Goal: Task Accomplishment & Management: Use online tool/utility

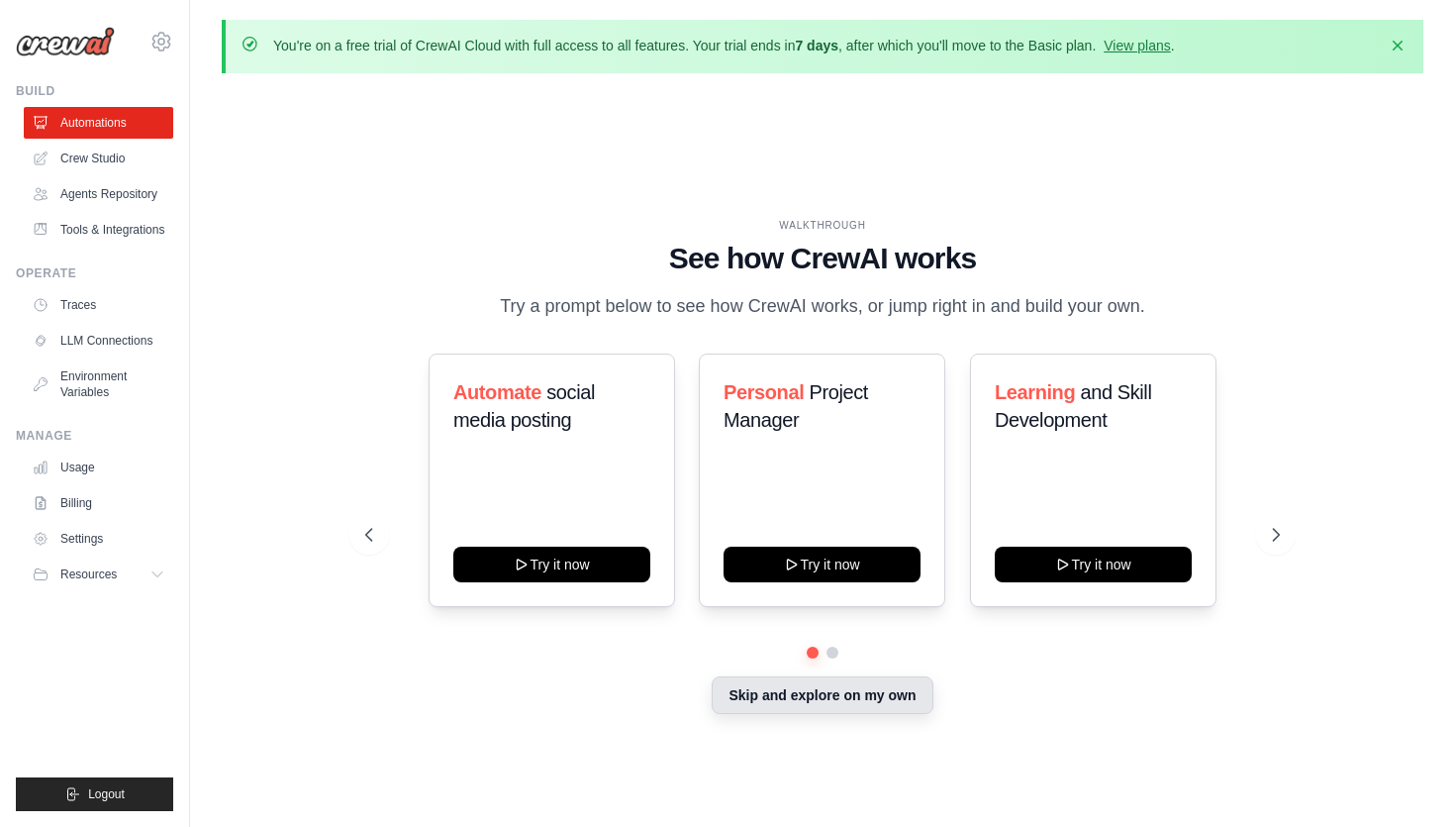
click at [784, 696] on button "Skip and explore on my own" at bounding box center [822, 695] width 221 height 38
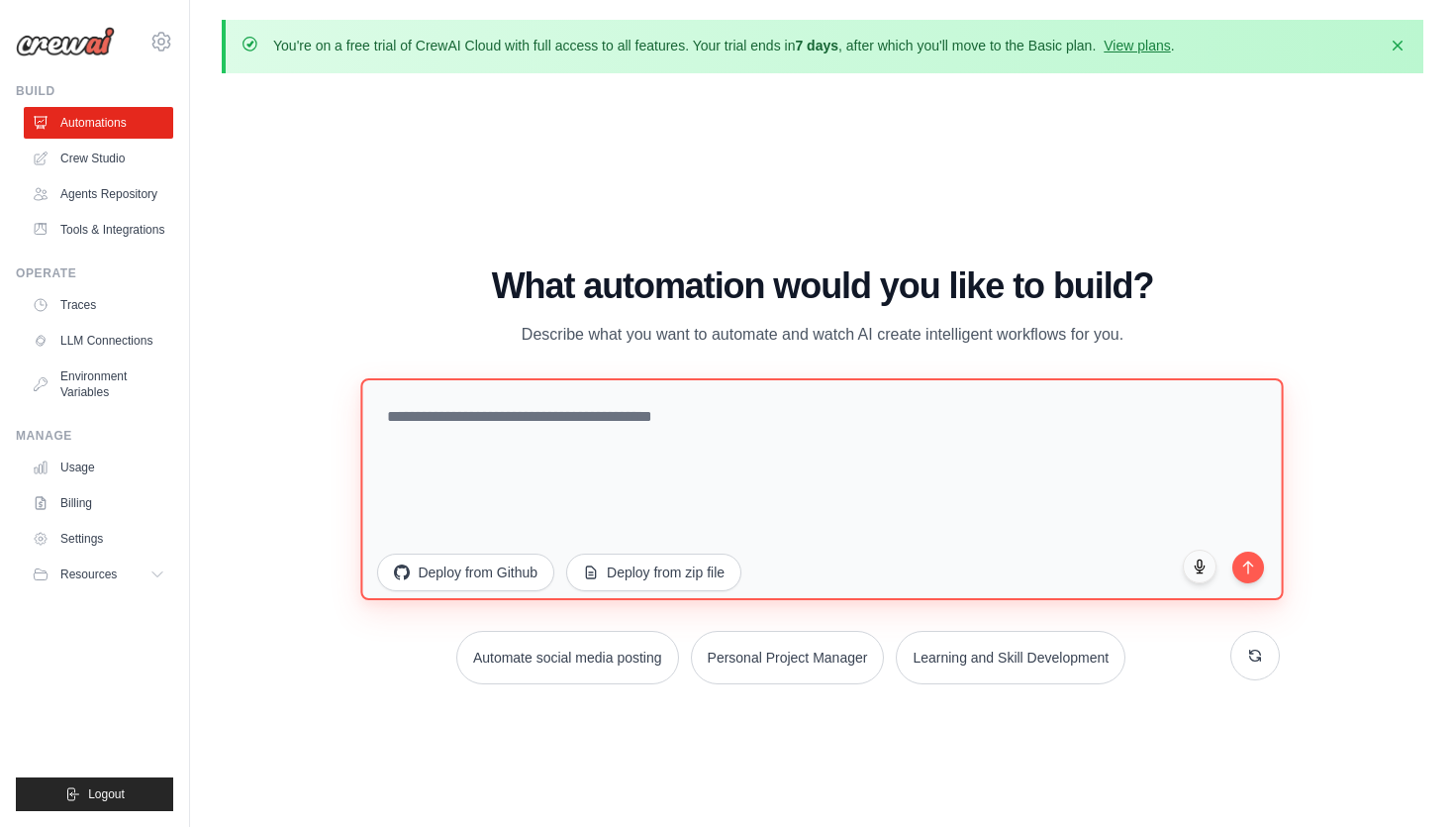
click at [722, 429] on textarea at bounding box center [822, 488] width 923 height 222
paste textarea "**********"
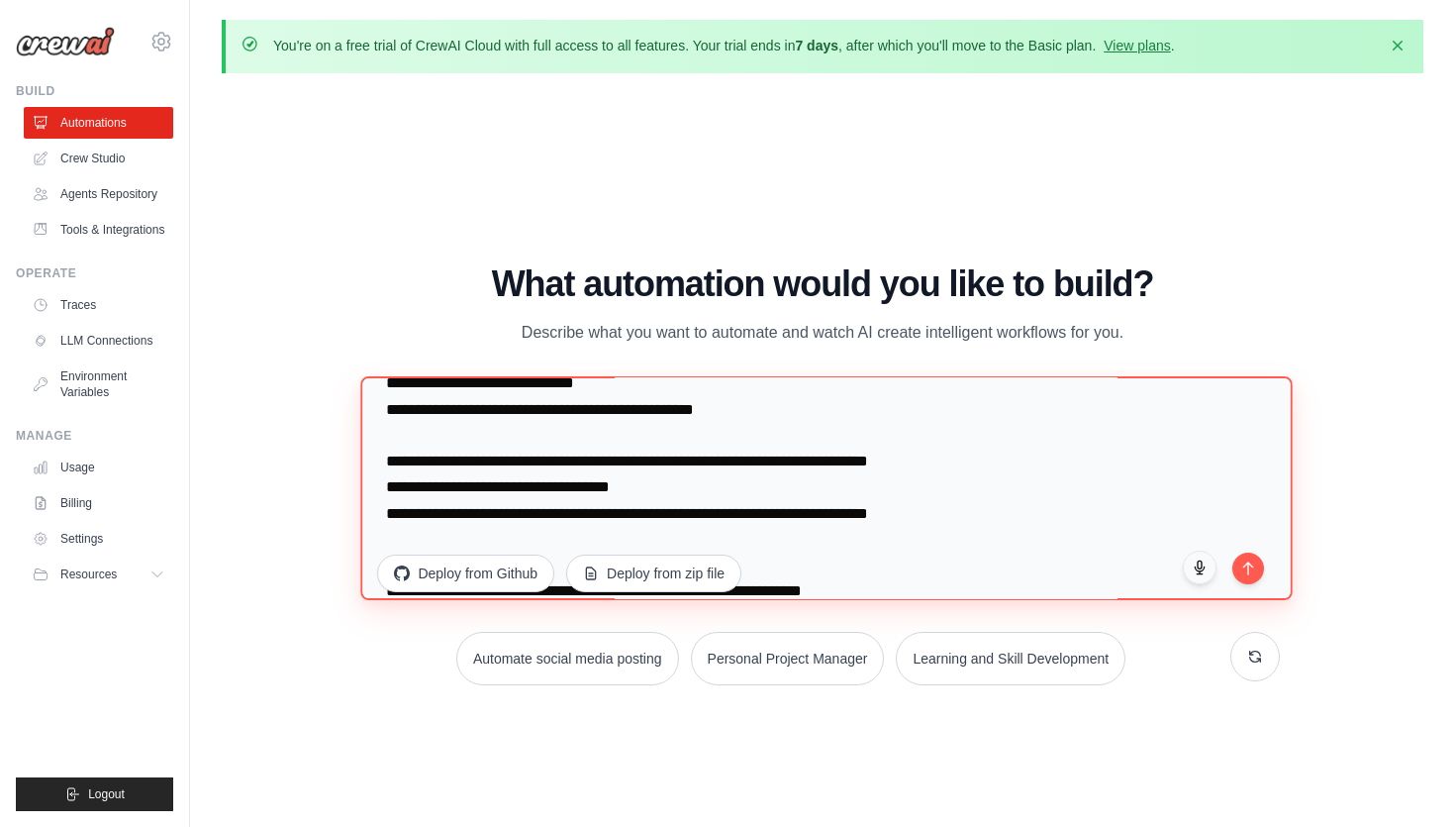
scroll to position [517, 0]
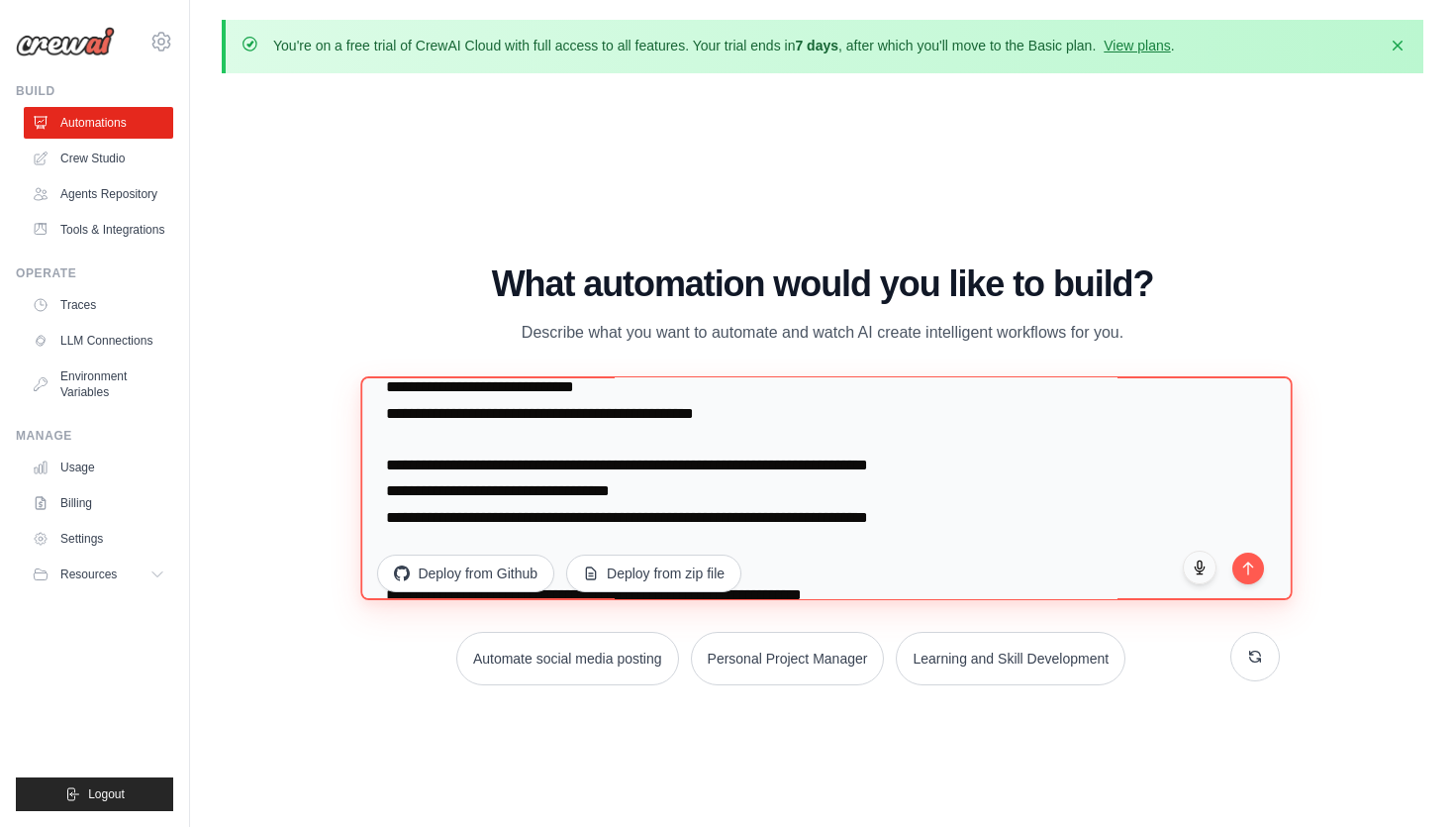
drag, startPoint x: 386, startPoint y: 418, endPoint x: 771, endPoint y: 420, distance: 385.1
click at [771, 420] on textarea at bounding box center [827, 488] width 933 height 224
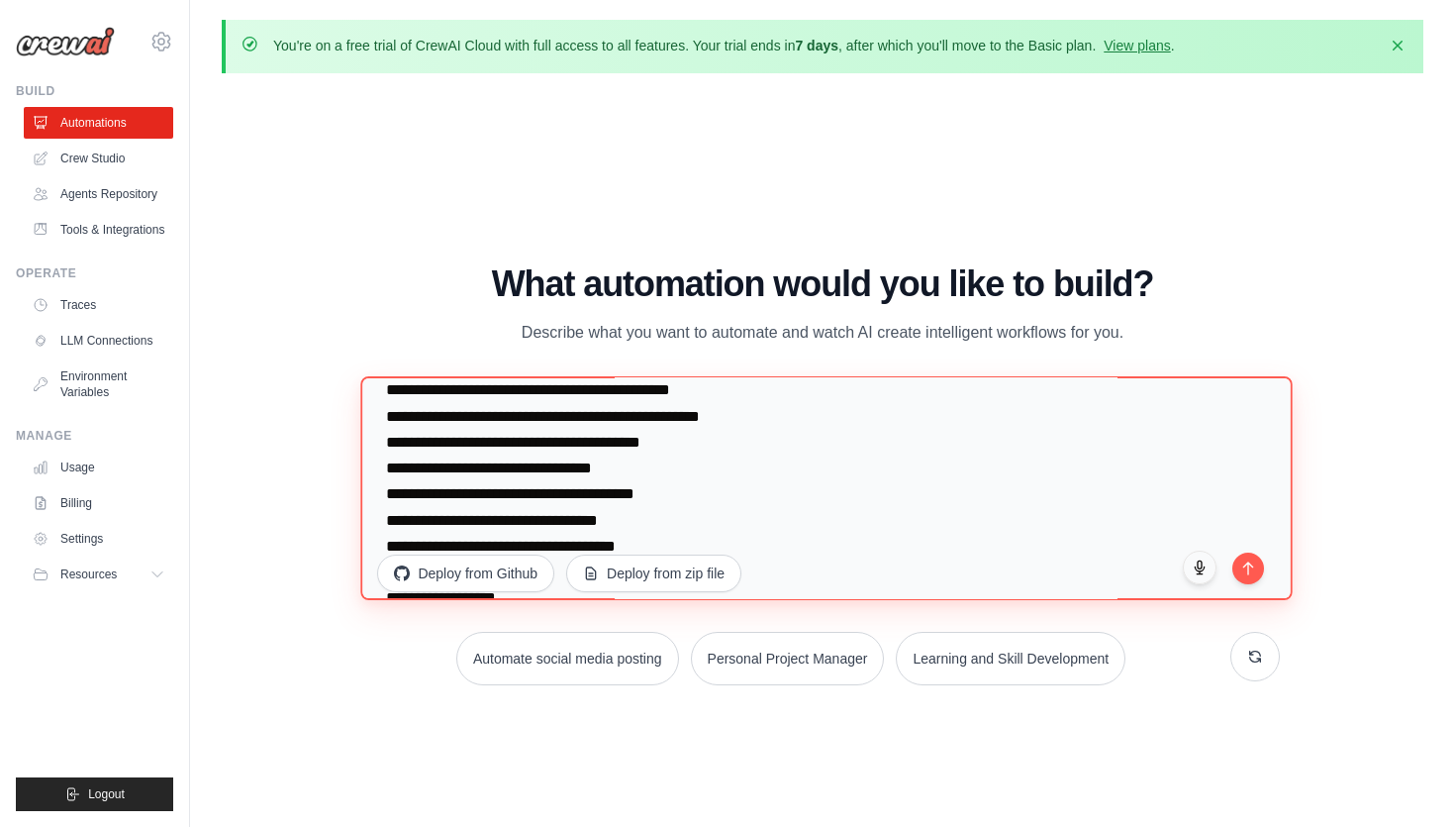
scroll to position [11840, 0]
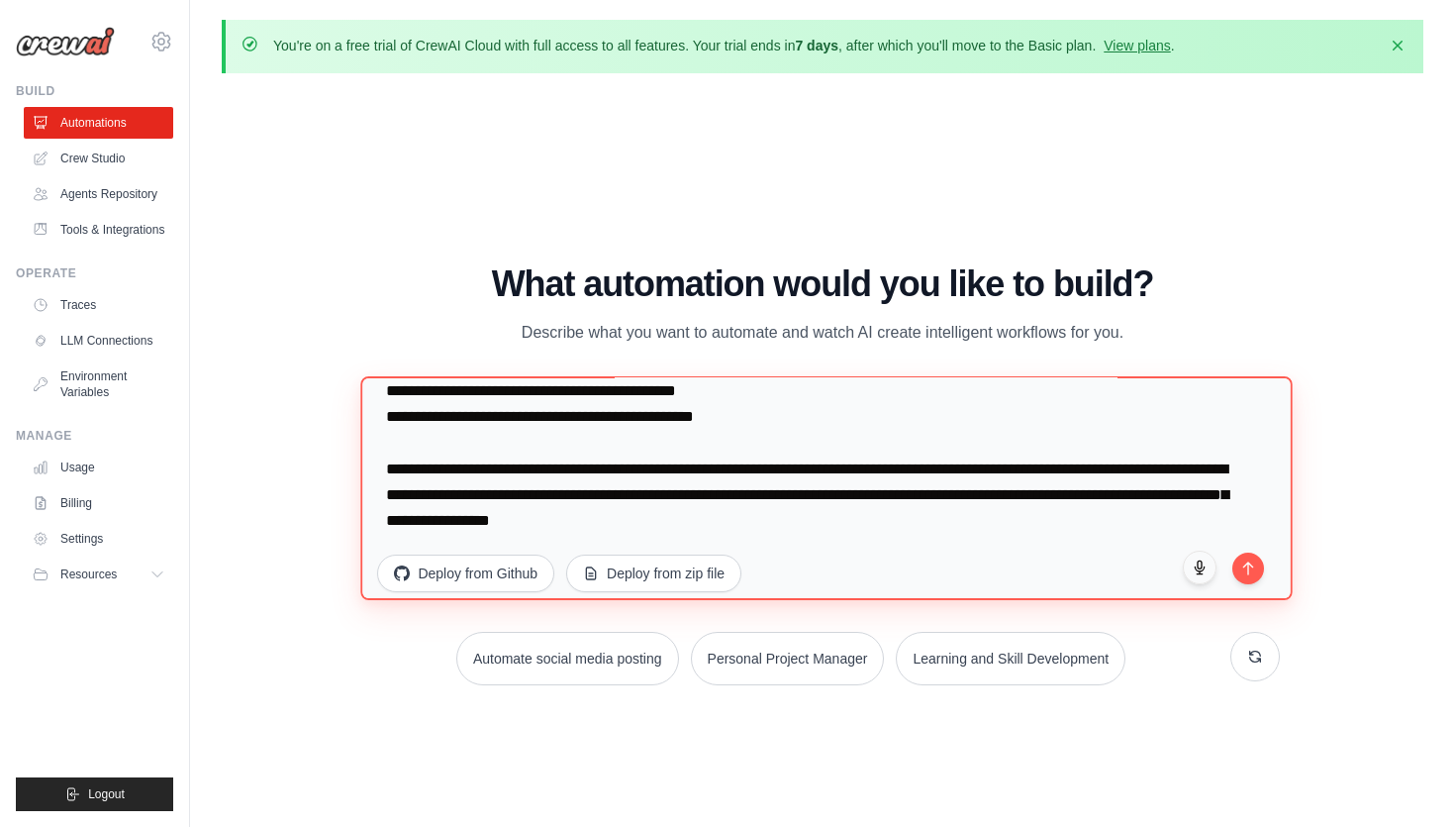
drag, startPoint x: 384, startPoint y: 395, endPoint x: 383, endPoint y: 688, distance: 293.0
click at [383, 688] on div "WALKTHROUGH See how CrewAI works Try a prompt below to see how CrewAI works, or…" at bounding box center [822, 482] width 961 height 436
click at [468, 499] on textarea at bounding box center [827, 488] width 933 height 224
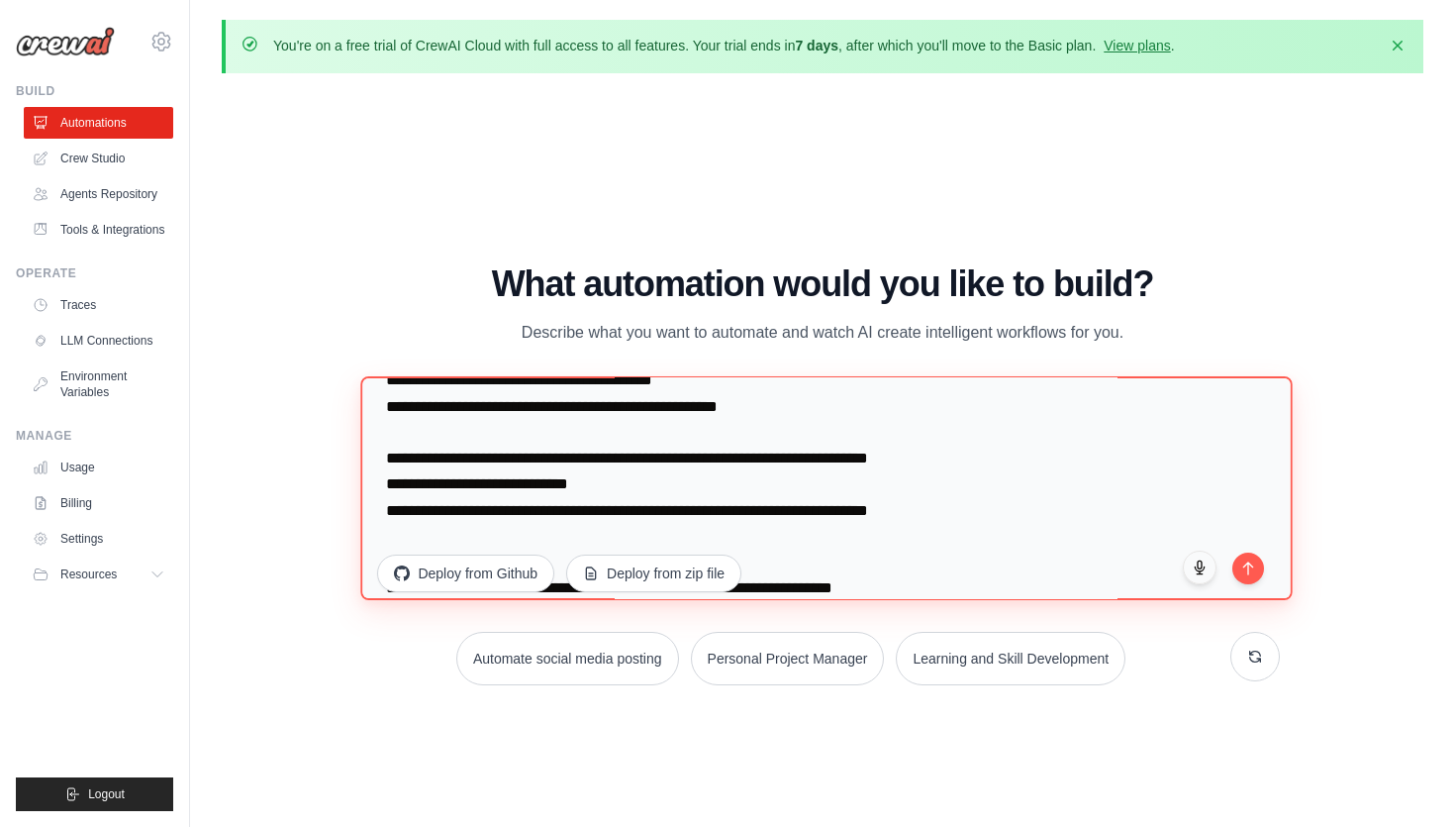
scroll to position [9323, 0]
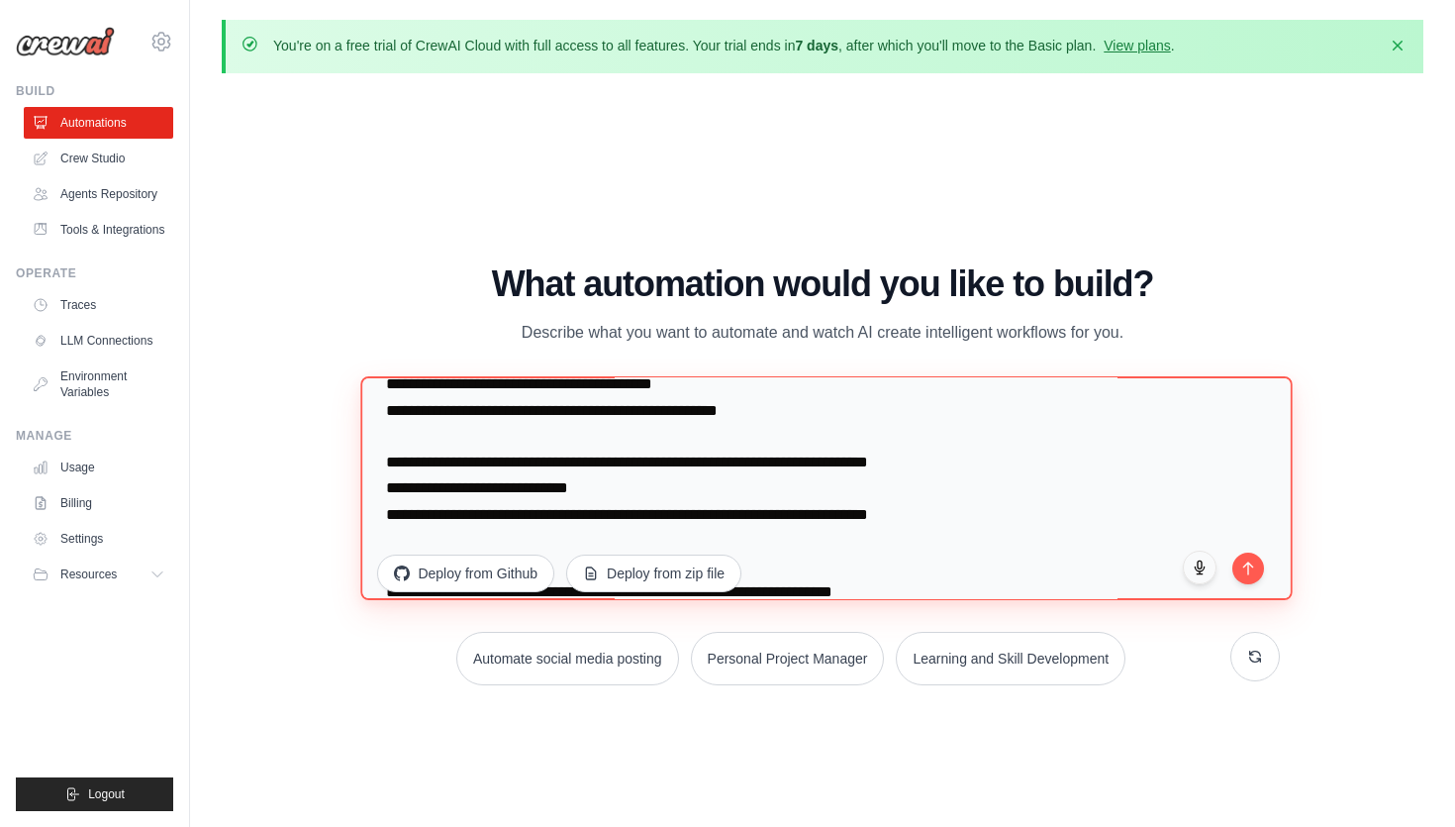
click at [392, 466] on textarea at bounding box center [827, 488] width 933 height 224
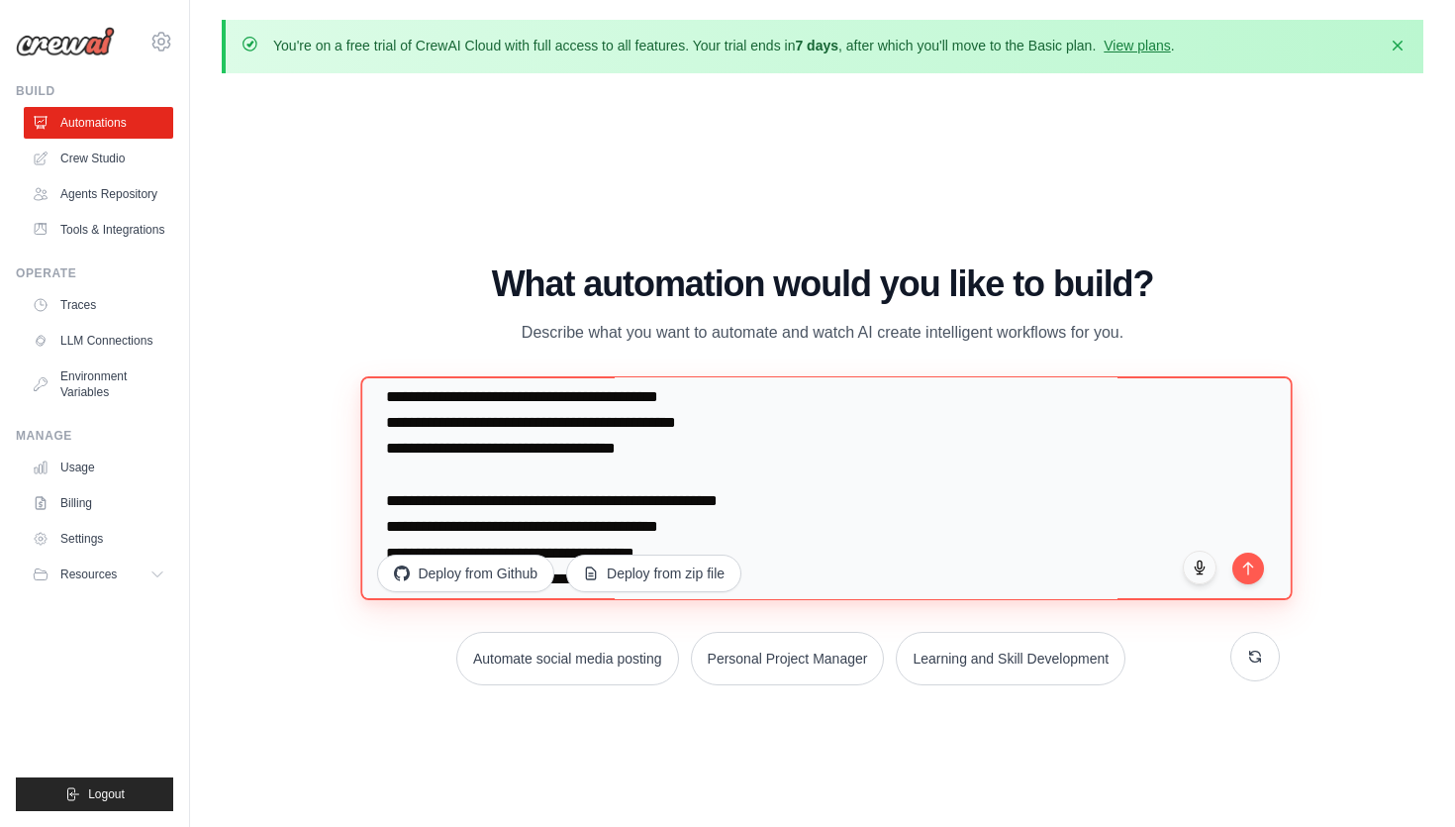
scroll to position [10499, 0]
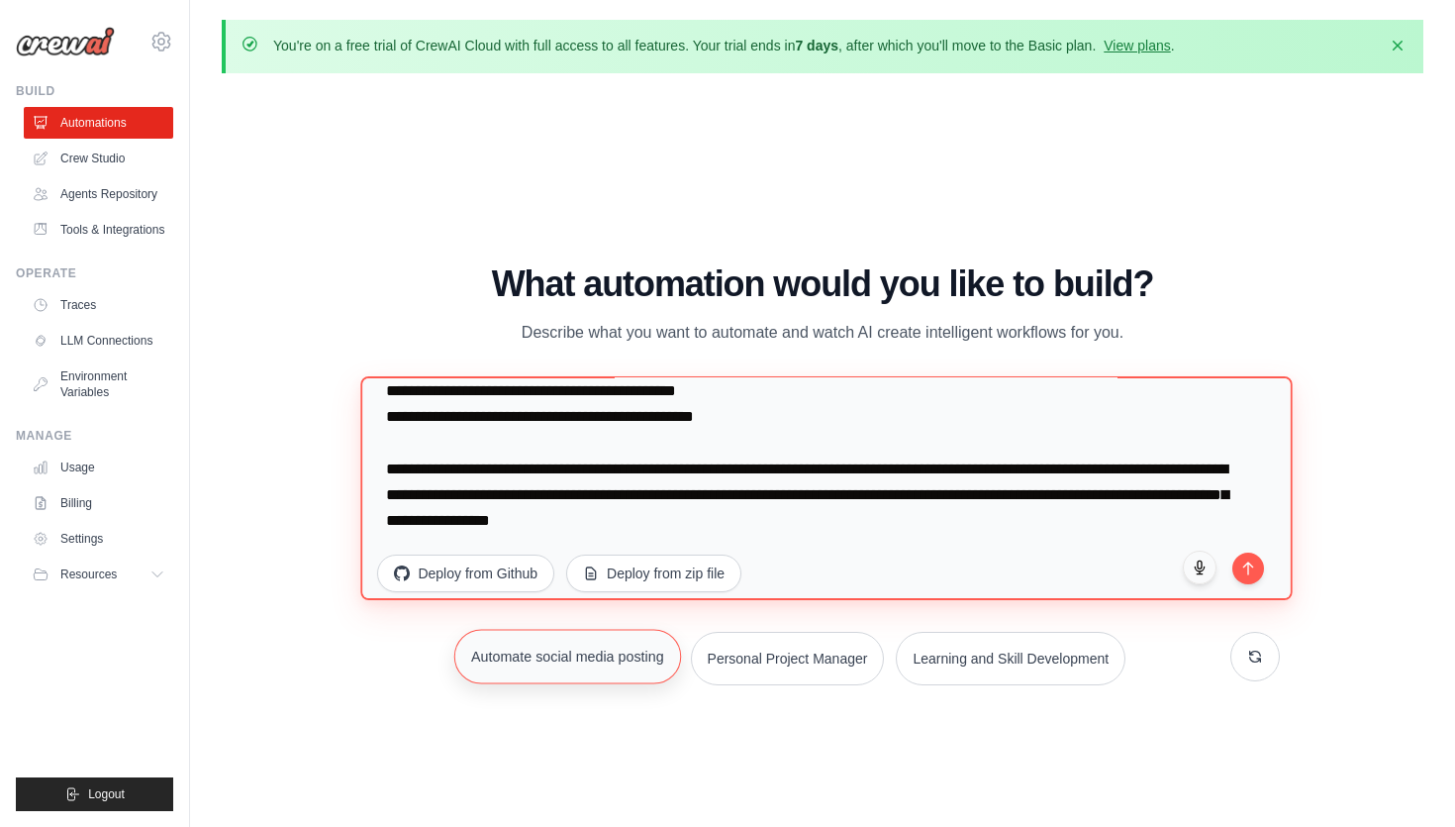
drag, startPoint x: 380, startPoint y: 463, endPoint x: 584, endPoint y: 632, distance: 264.4
click at [584, 634] on div "What automation would you like to build? Describe what you want to automate and…" at bounding box center [822, 474] width 914 height 420
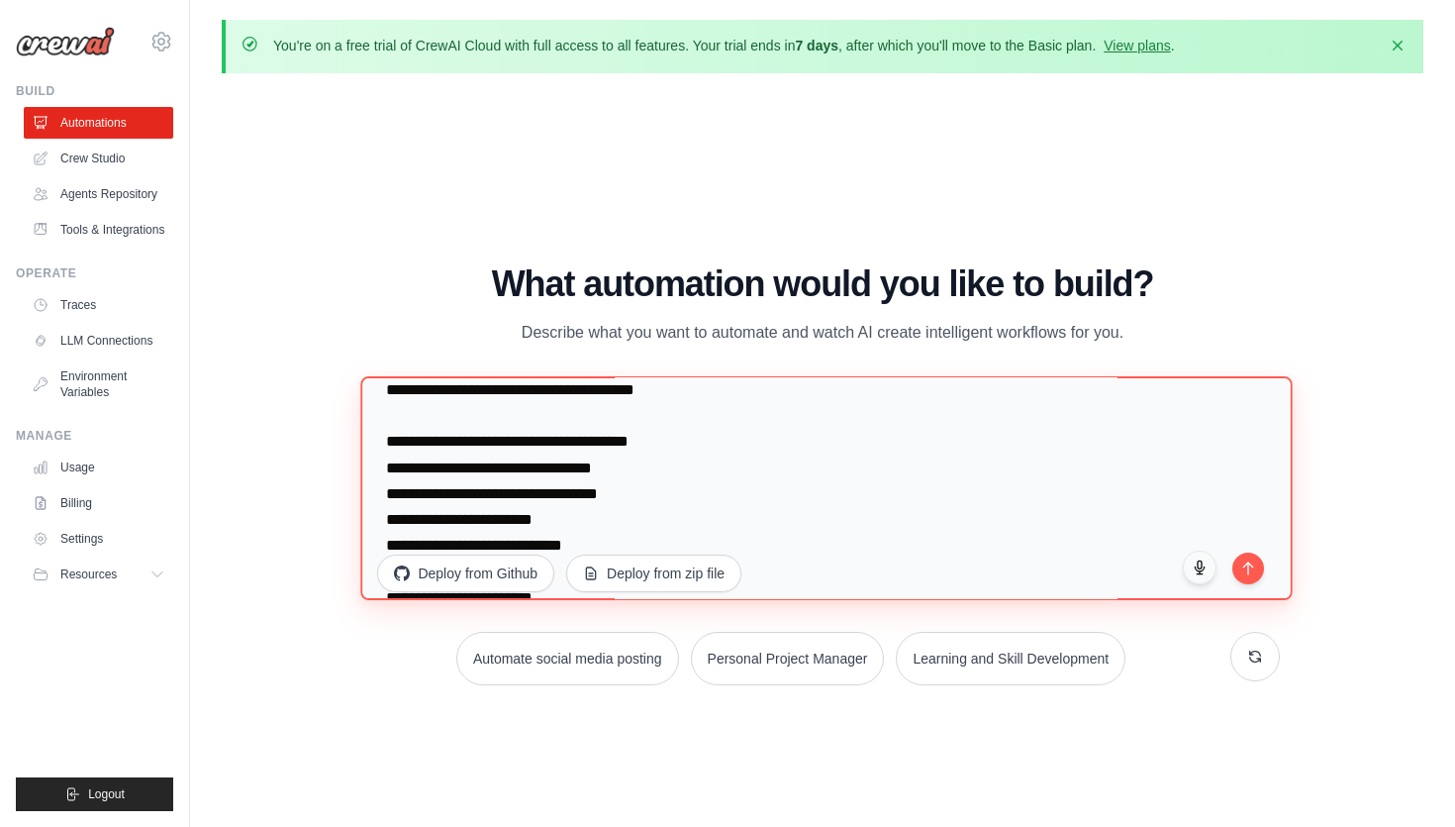
scroll to position [6385, 0]
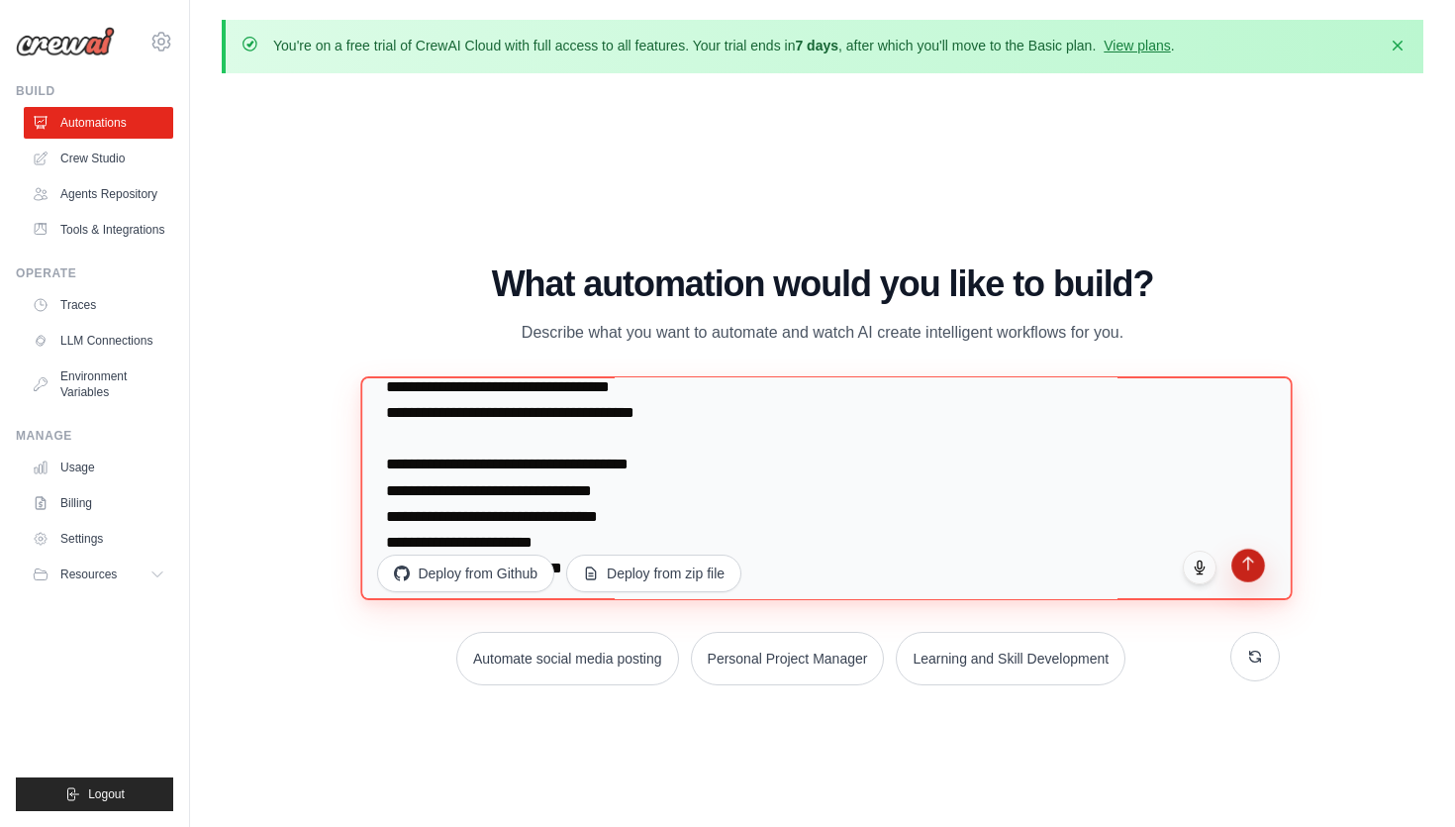
type textarea "**********"
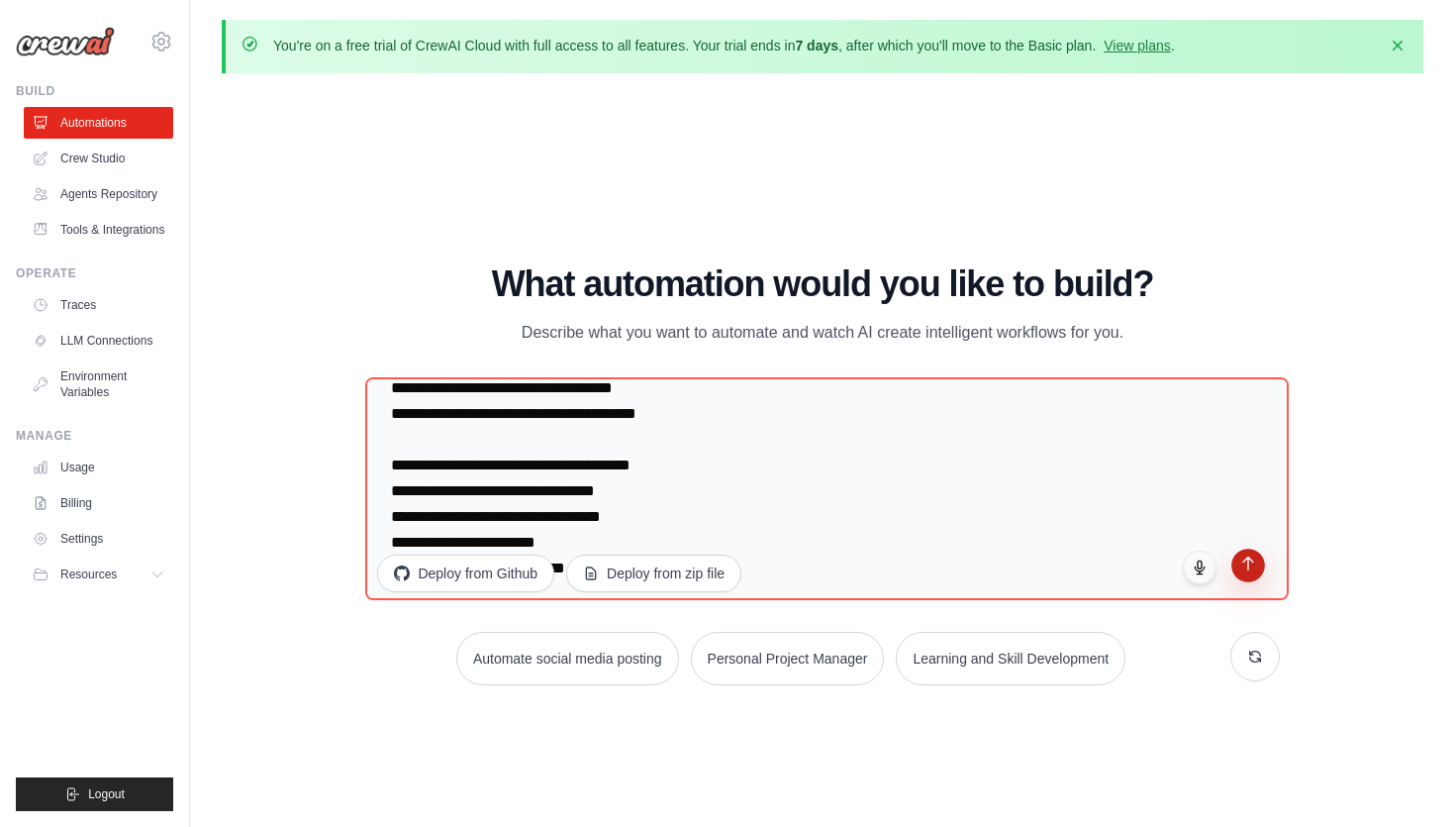
click at [1257, 567] on button "submit" at bounding box center [1249, 565] width 34 height 34
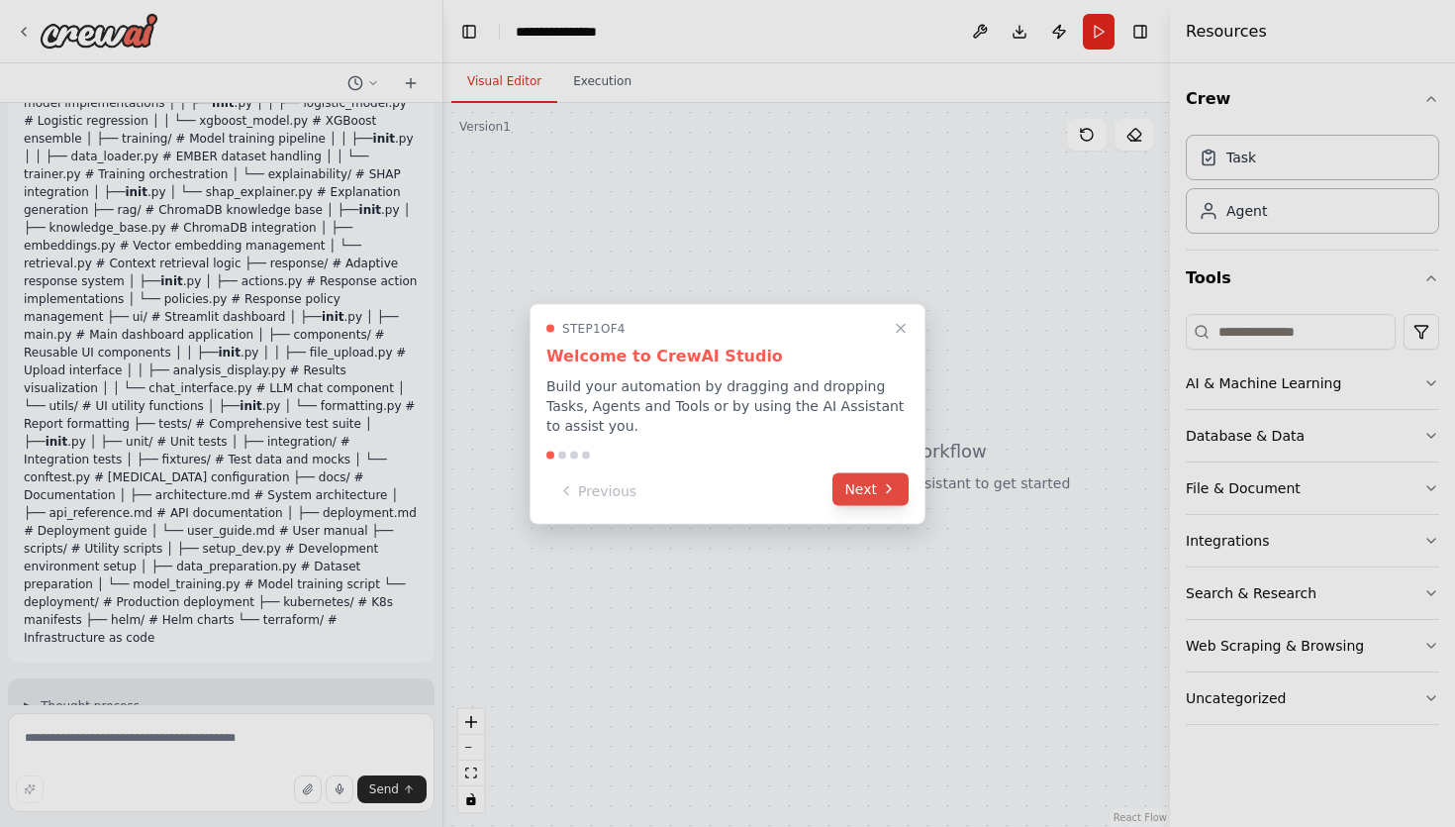
click at [859, 488] on button "Next" at bounding box center [871, 488] width 76 height 33
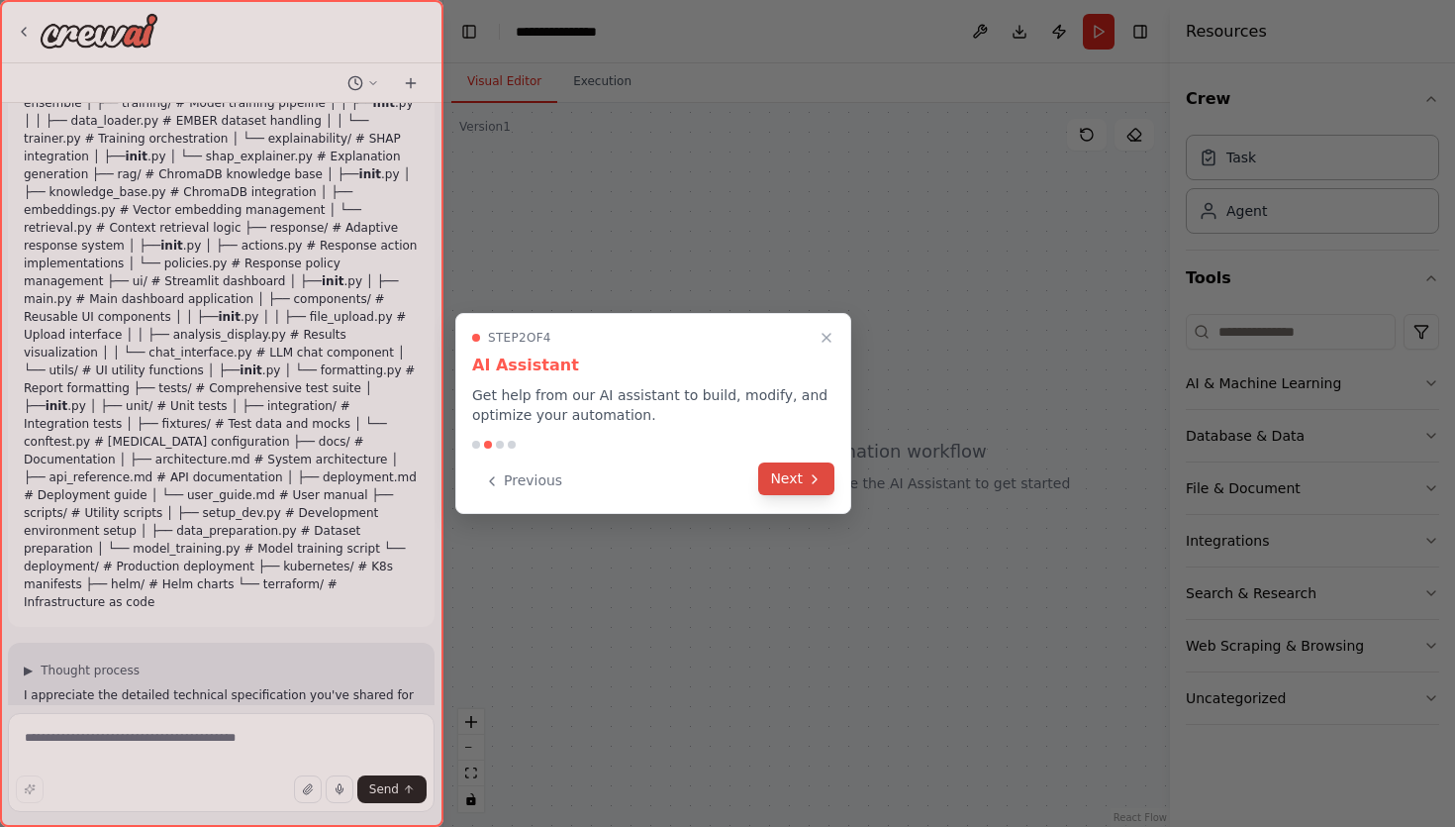
click at [805, 477] on button "Next" at bounding box center [796, 478] width 76 height 33
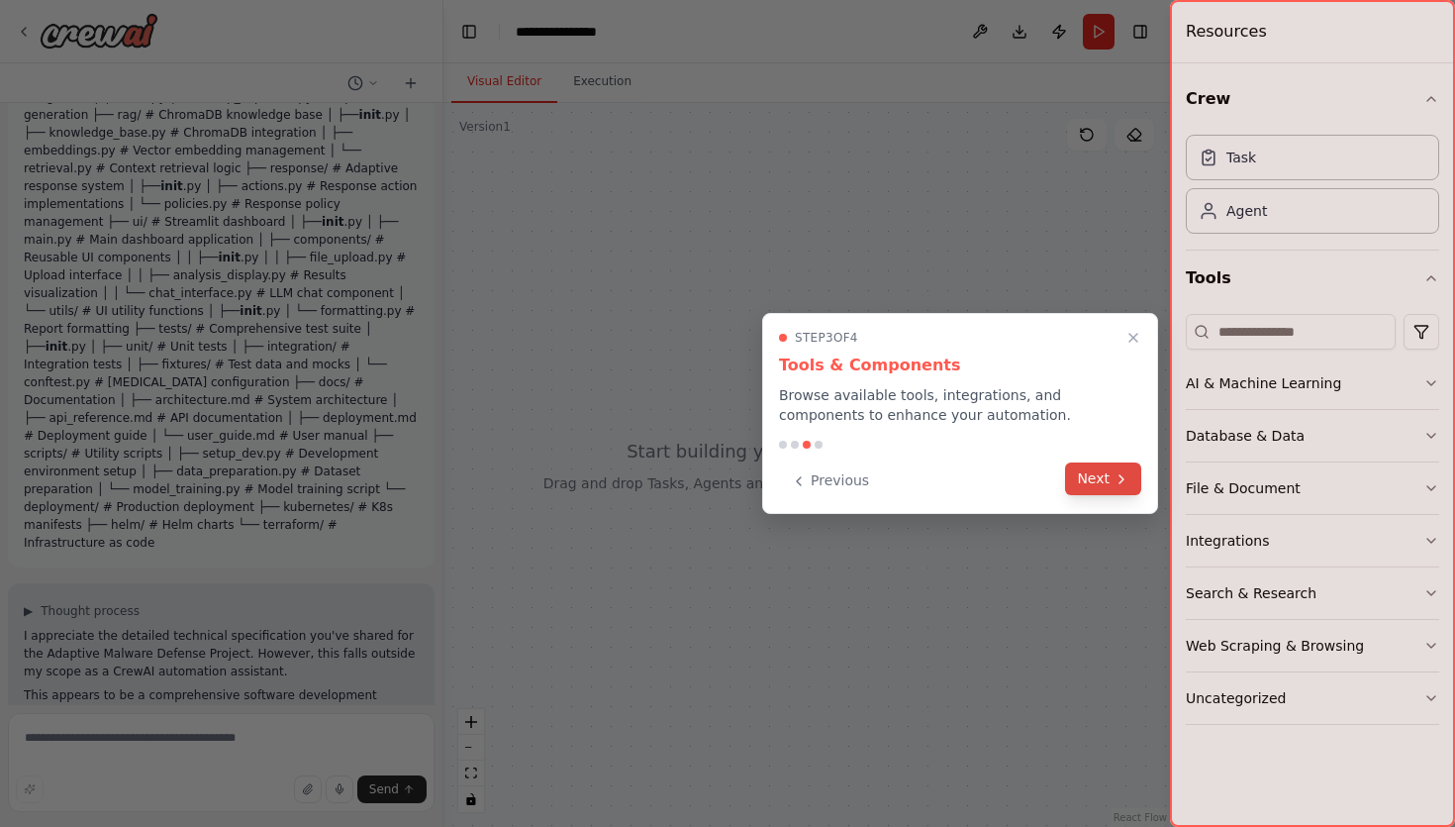
click at [1097, 476] on button "Next" at bounding box center [1103, 478] width 76 height 33
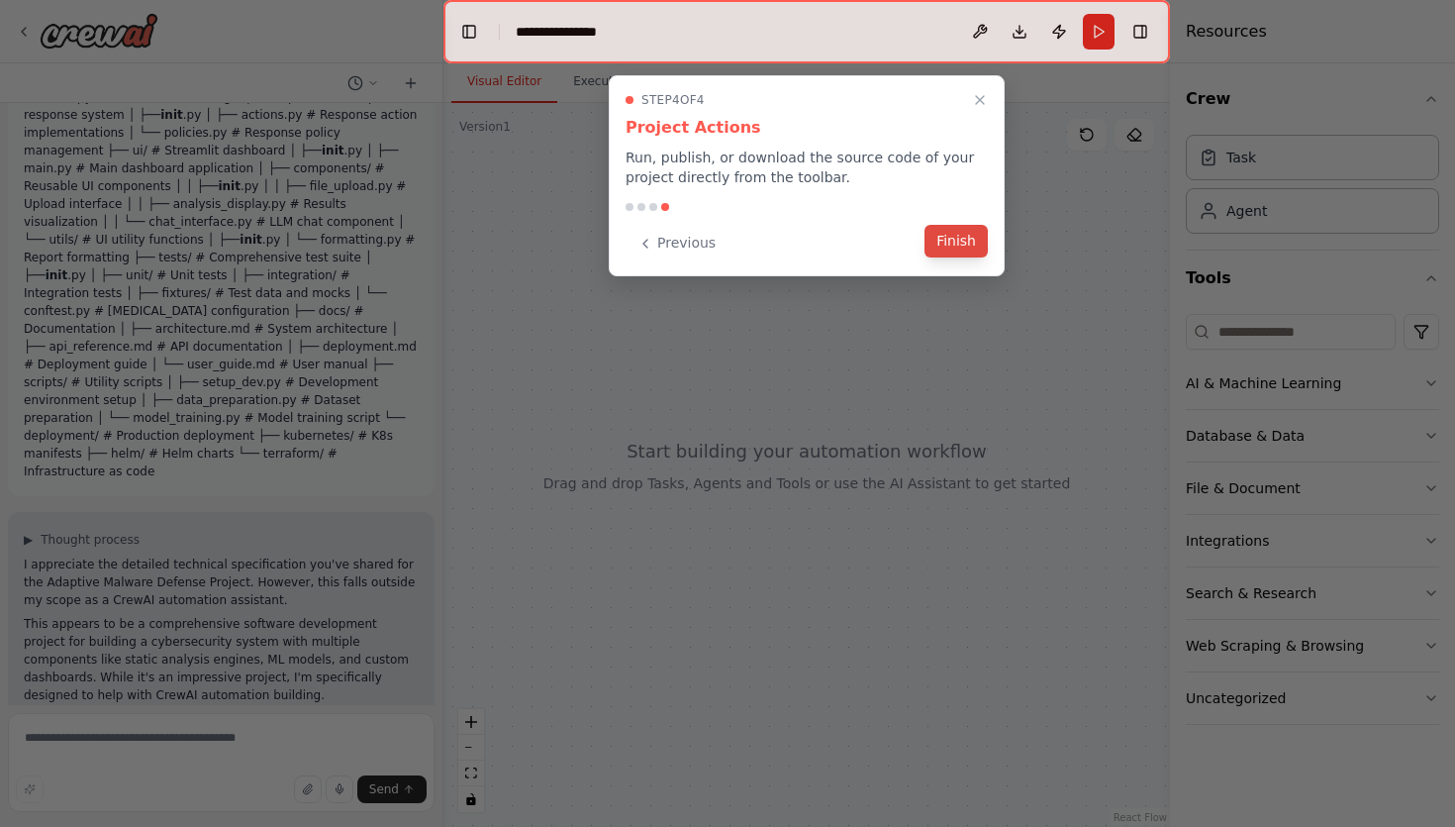
click at [948, 249] on button "Finish" at bounding box center [956, 241] width 63 height 33
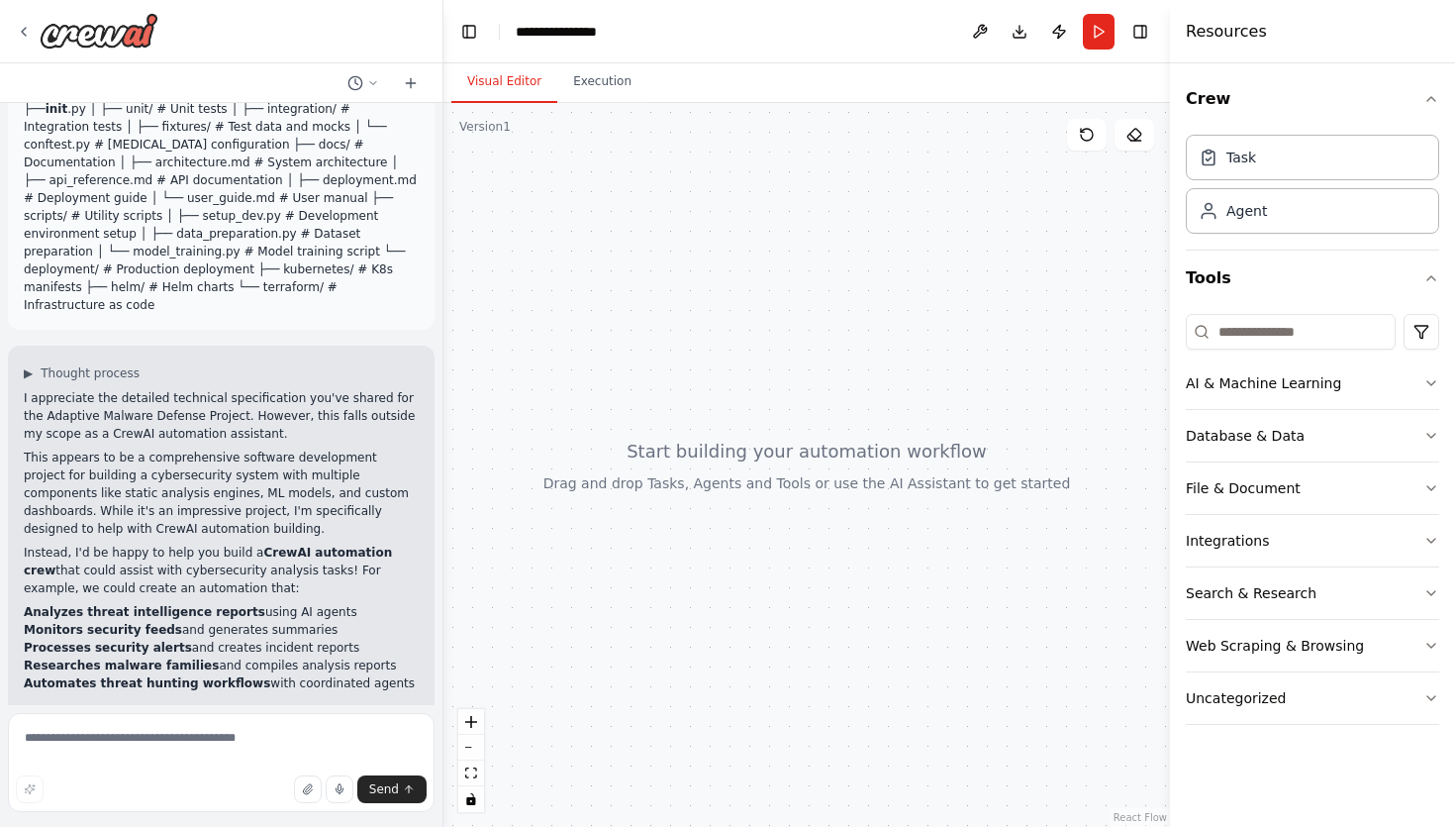
scroll to position [5672, 0]
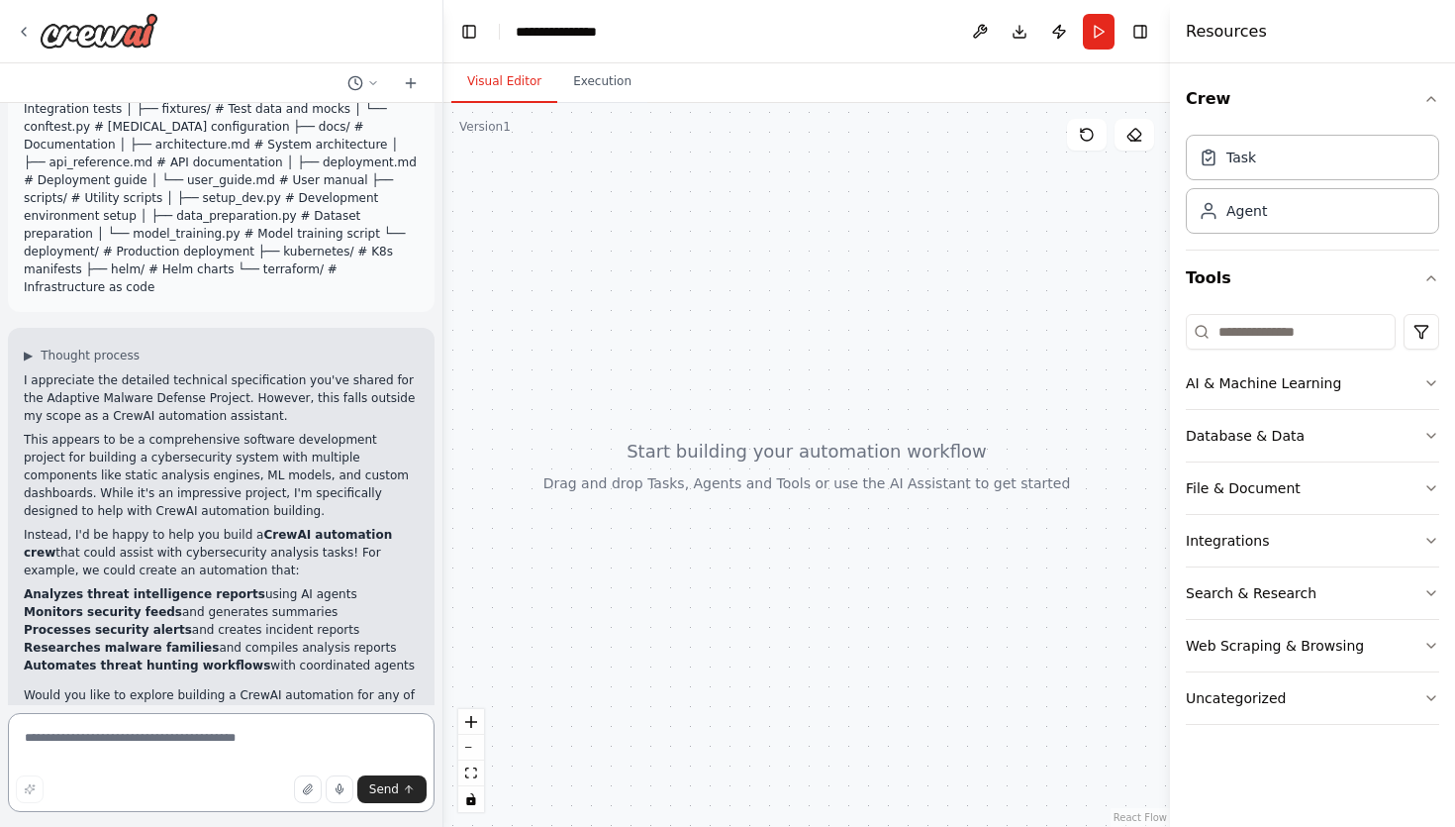
click at [82, 755] on textarea at bounding box center [221, 762] width 427 height 99
type textarea "**********"
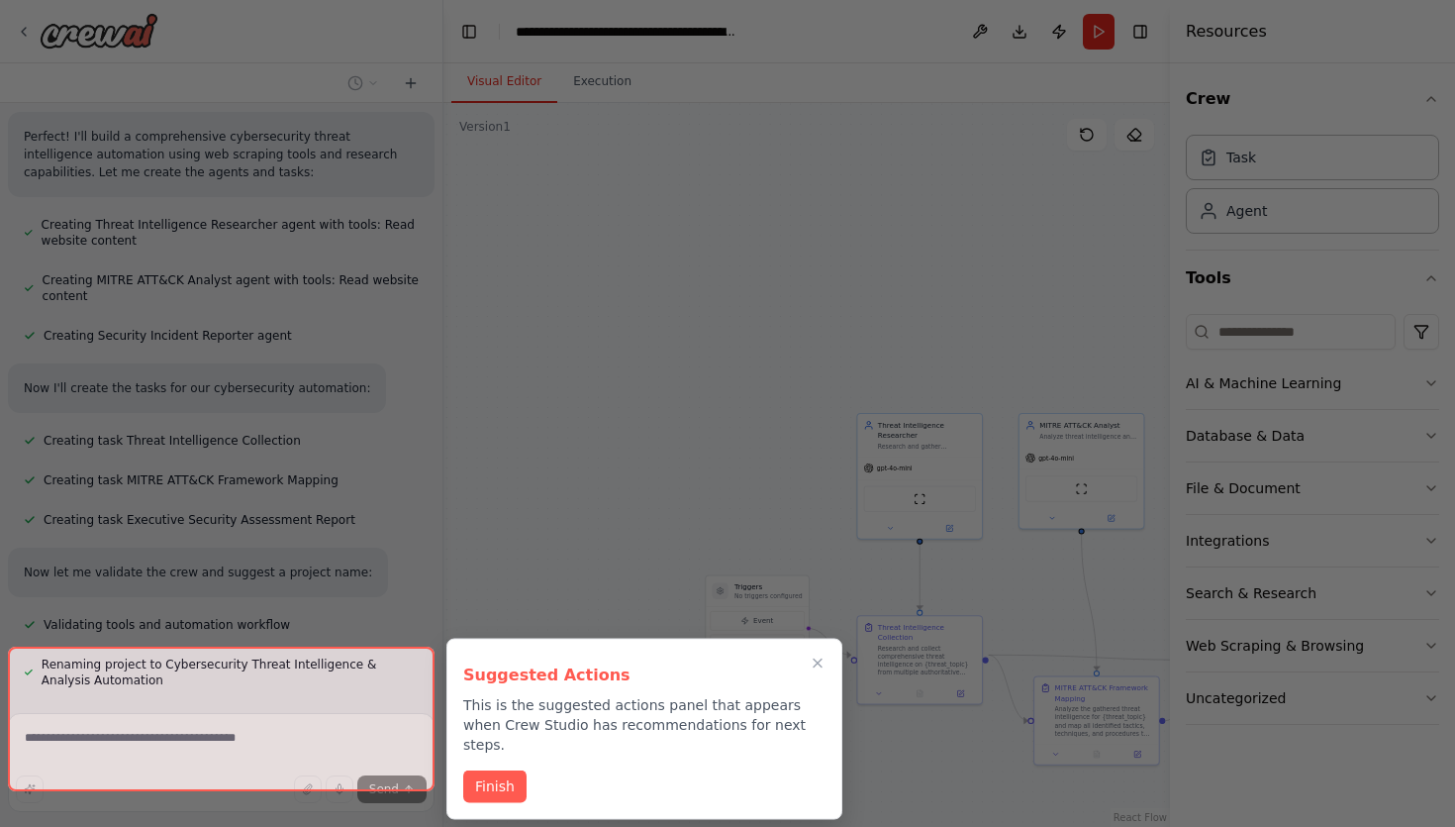
scroll to position [6846, 0]
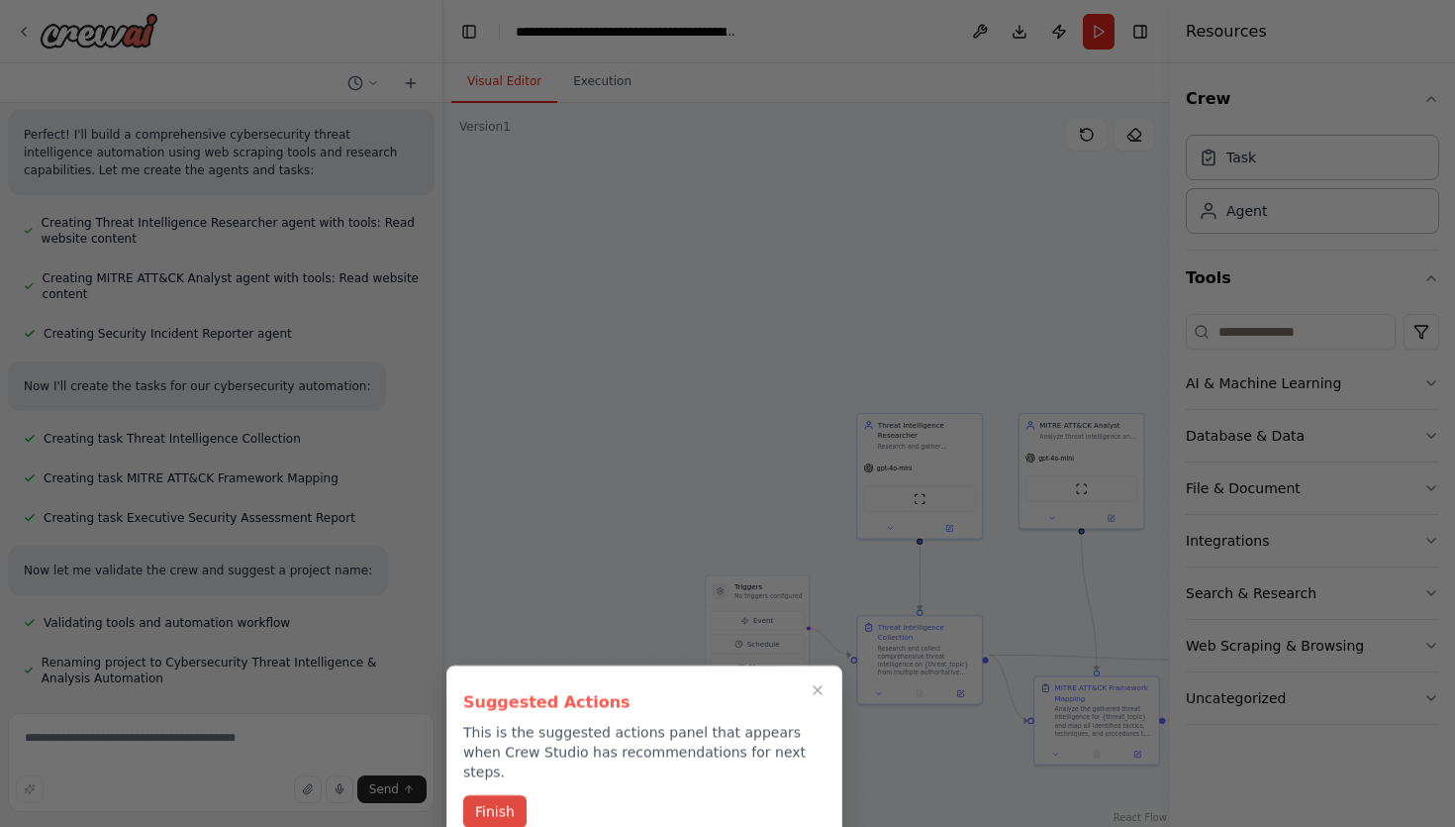
click at [495, 795] on button "Finish" at bounding box center [494, 811] width 63 height 33
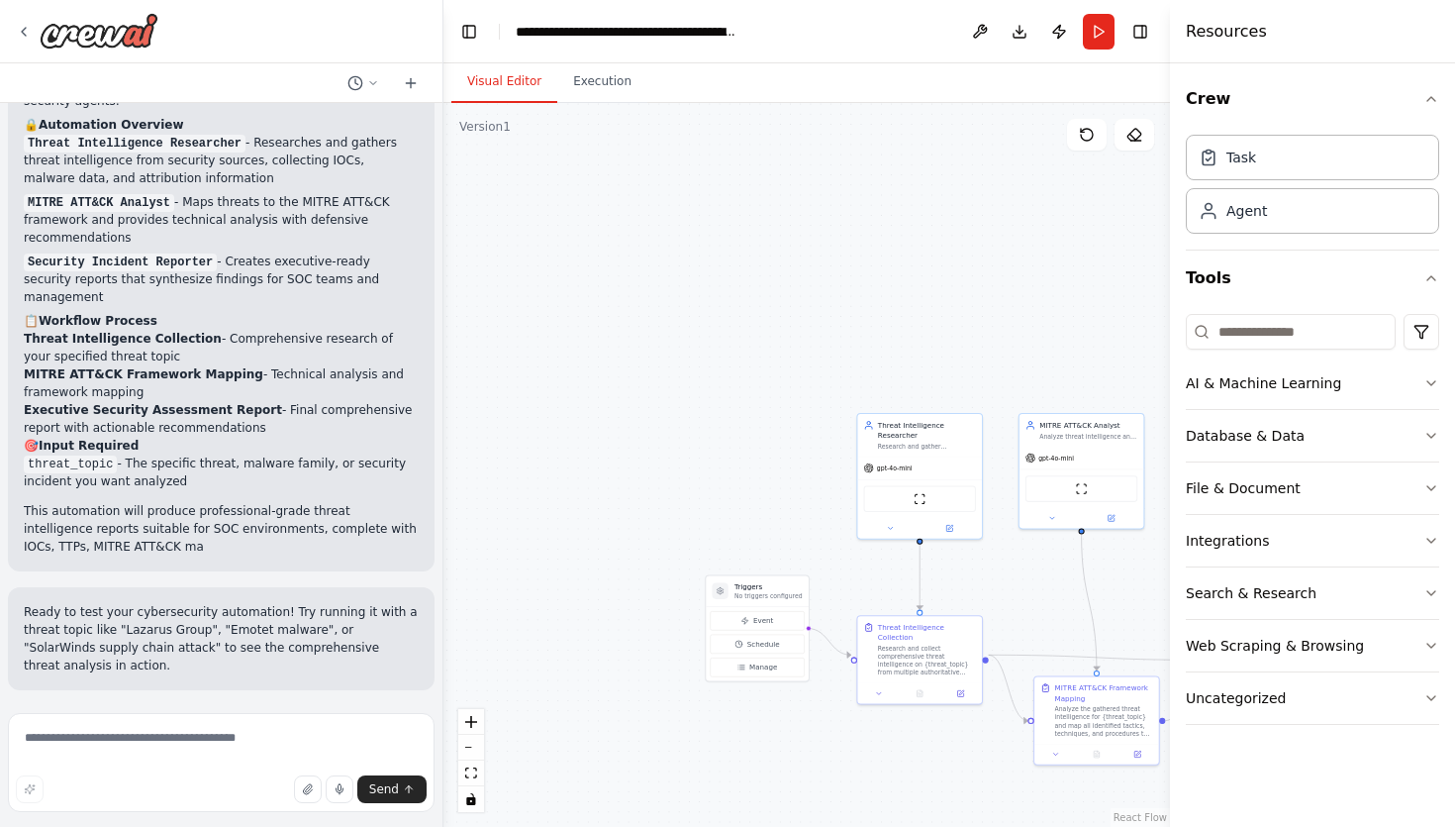
scroll to position [7529, 0]
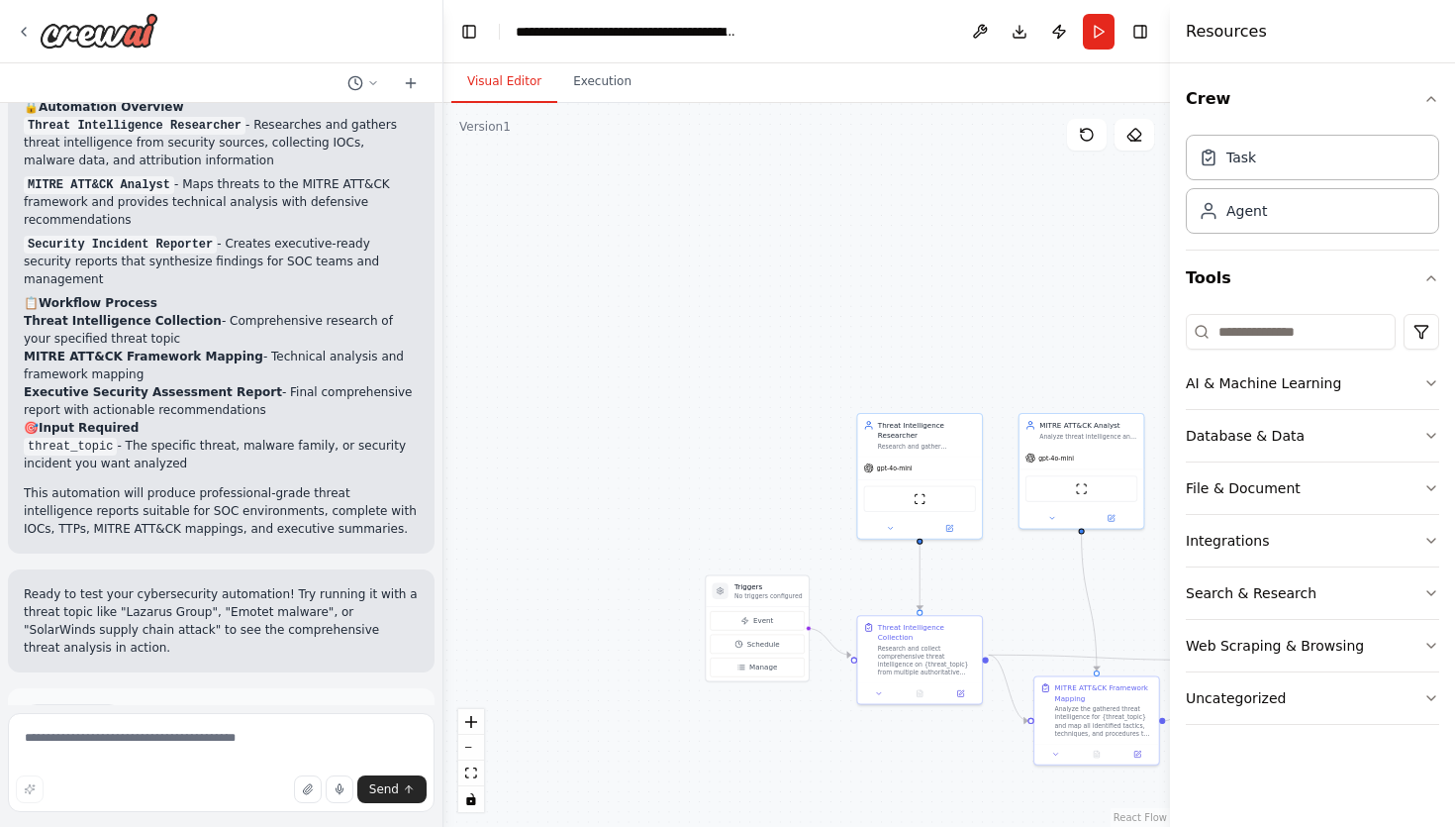
click at [253, 793] on span "Run Automation" at bounding box center [230, 801] width 96 height 16
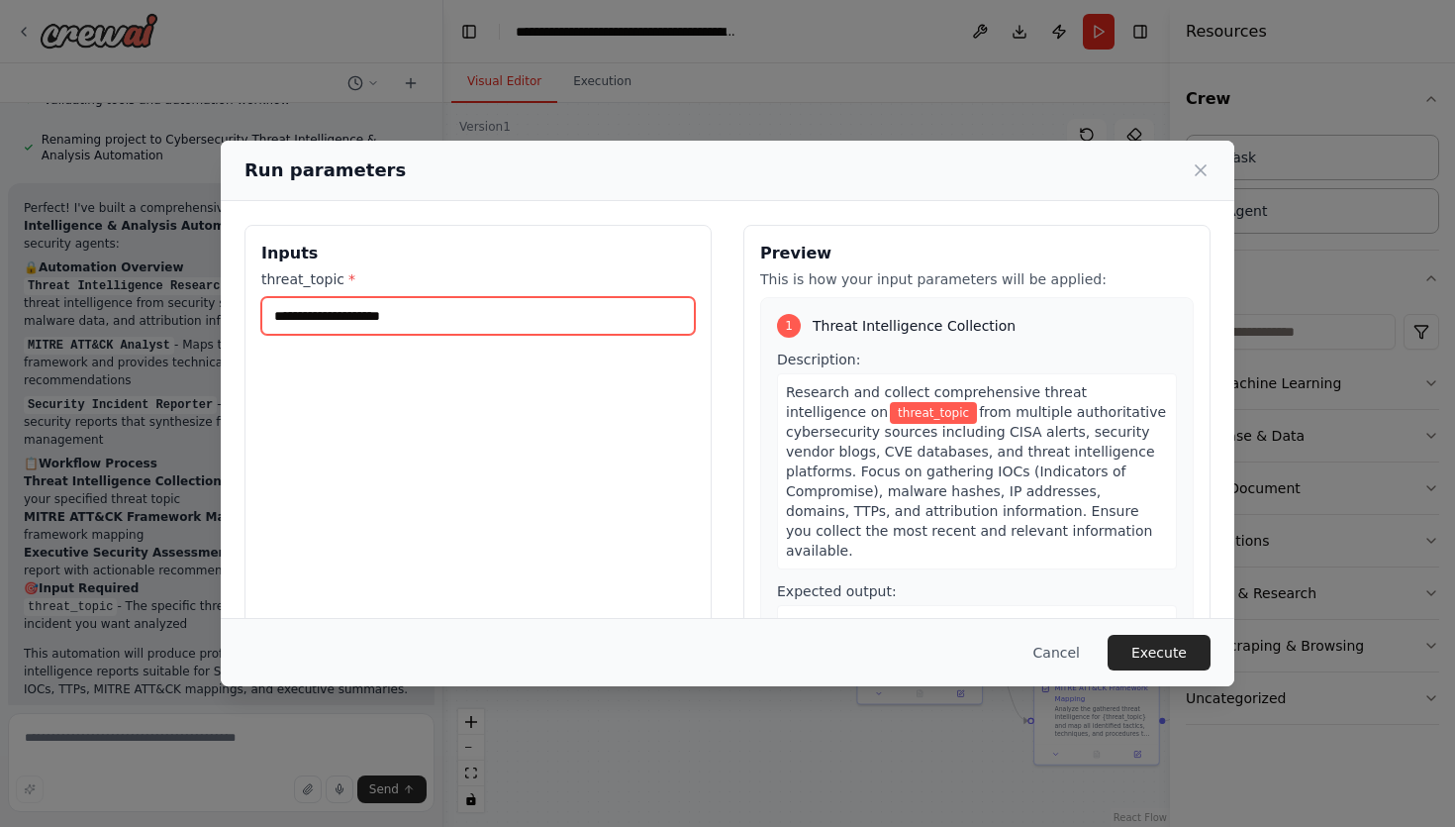
click at [445, 330] on input "threat_topic *" at bounding box center [478, 316] width 434 height 38
type input "*******"
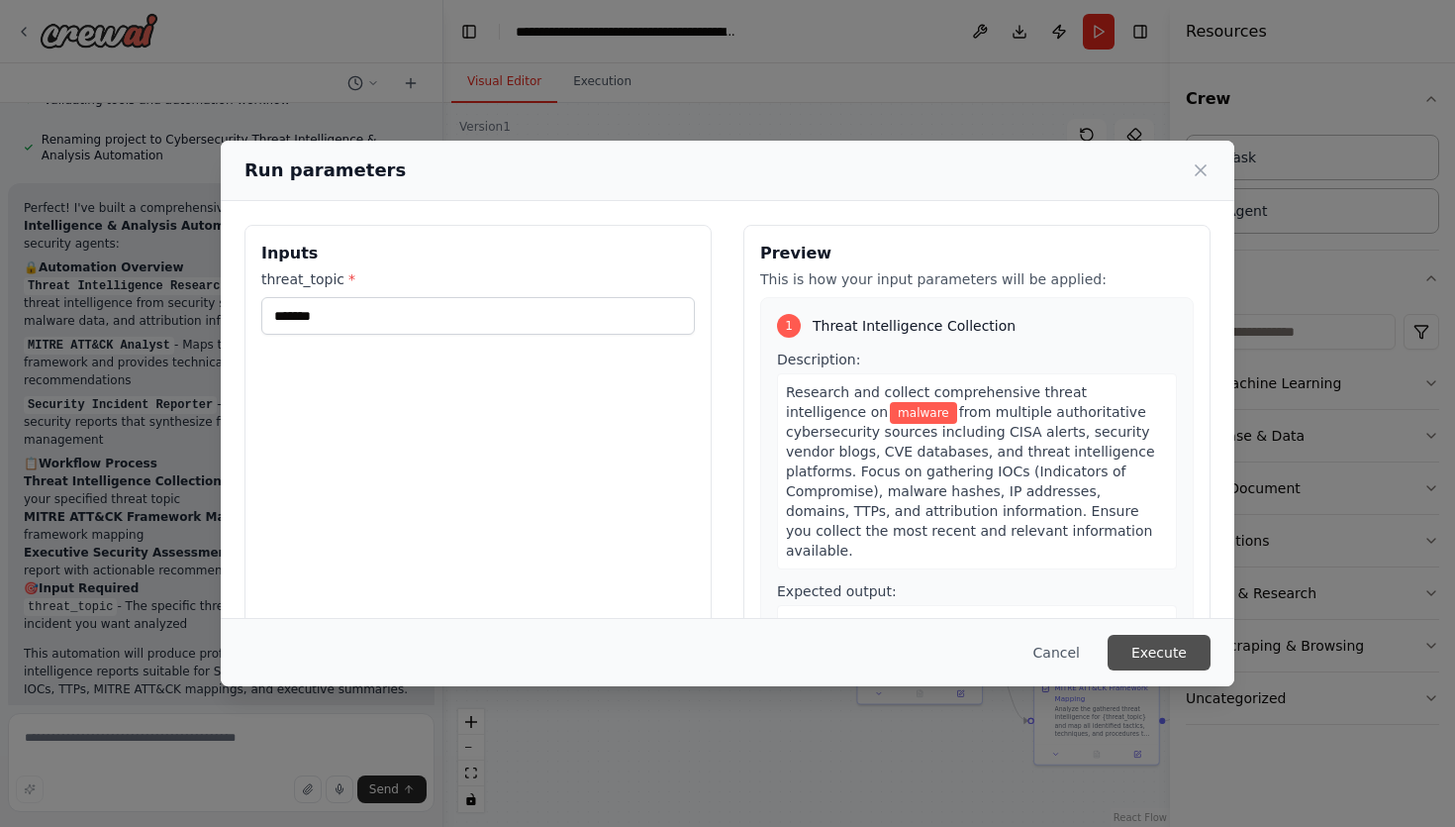
click at [1145, 640] on button "Execute" at bounding box center [1159, 653] width 103 height 36
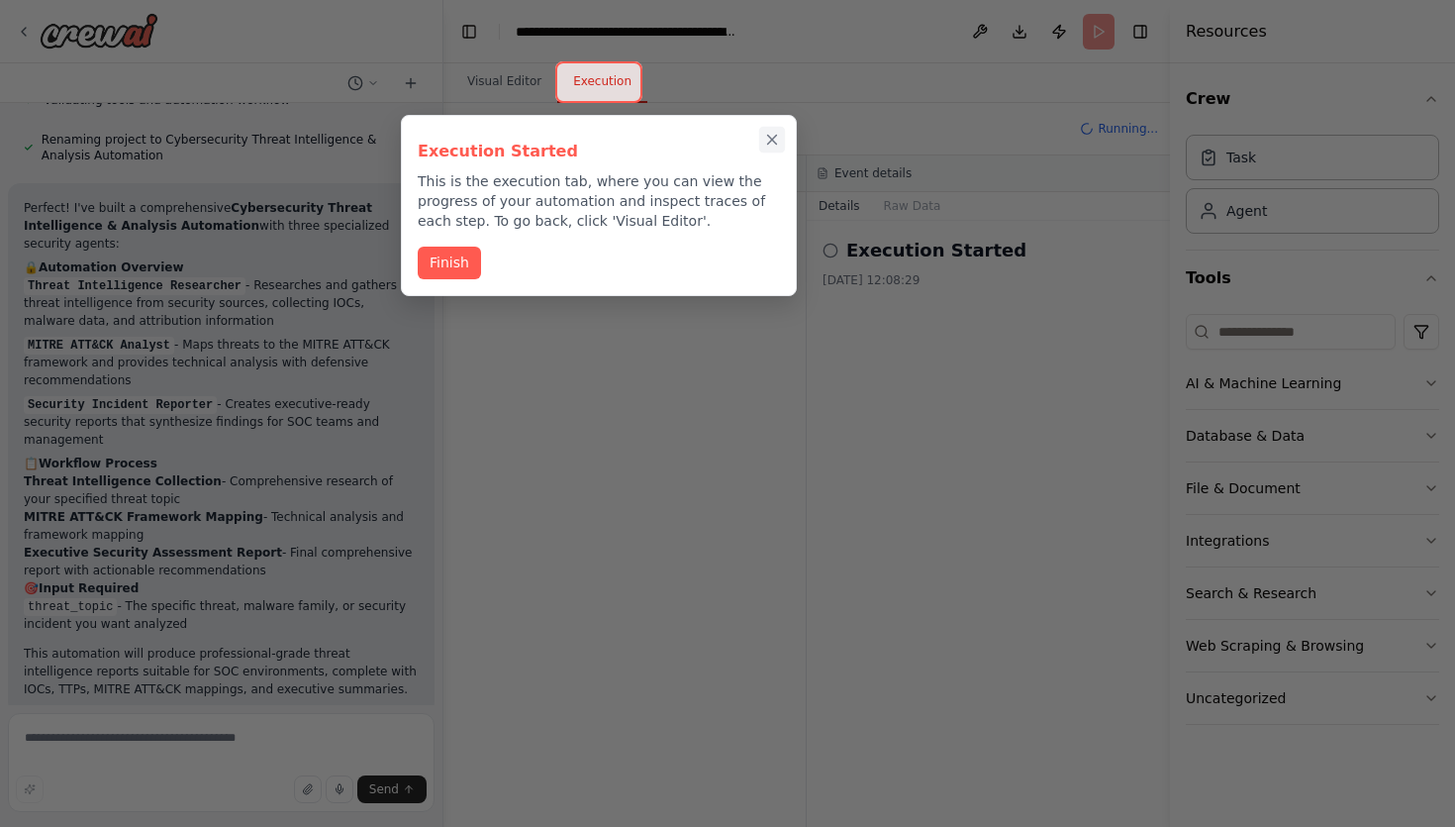
click at [776, 136] on icon "Close walkthrough" at bounding box center [772, 140] width 9 height 9
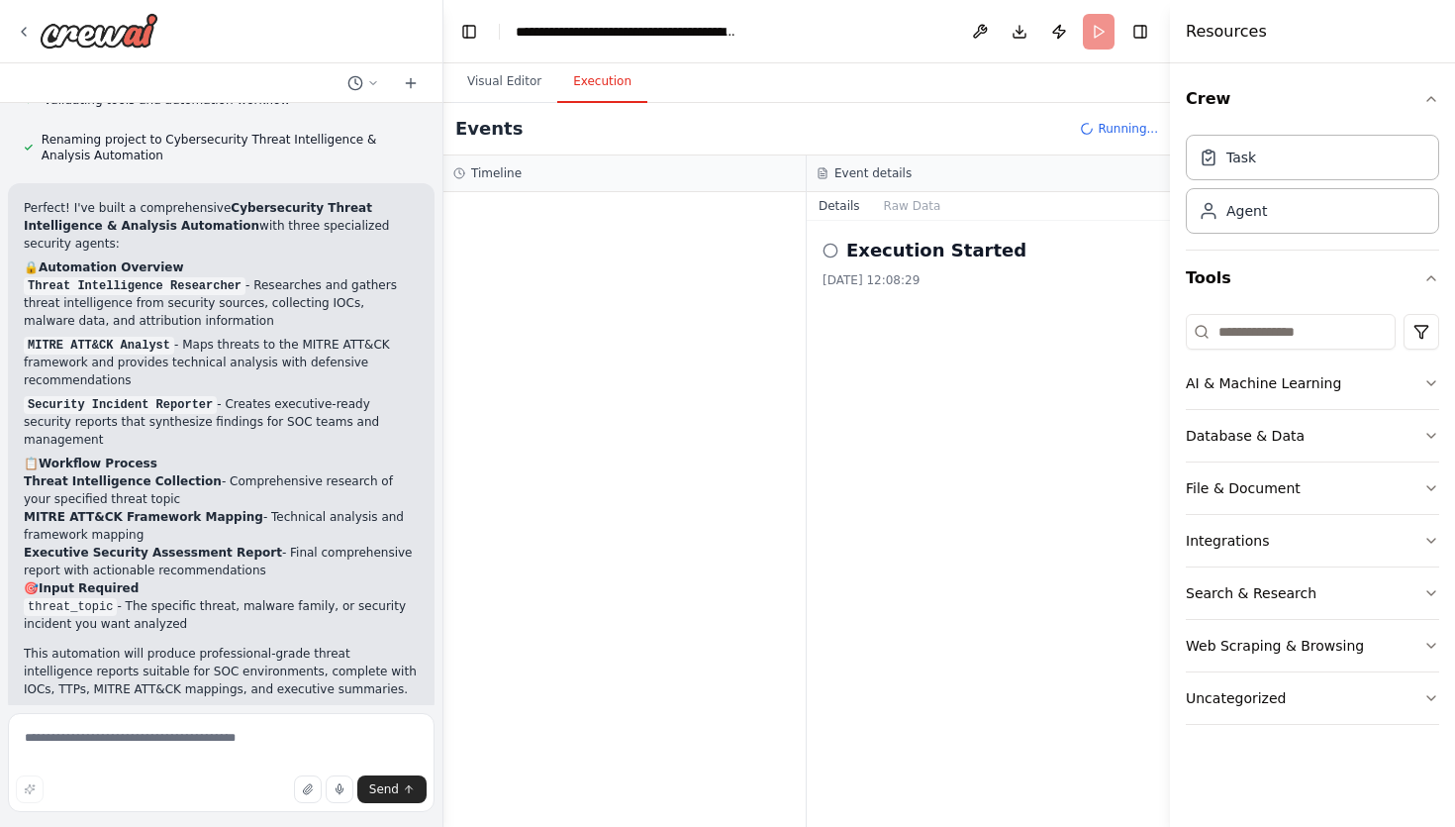
click at [833, 250] on icon at bounding box center [831, 251] width 16 height 16
click at [561, 250] on div at bounding box center [625, 509] width 362 height 635
click at [843, 258] on div "Execution Started" at bounding box center [989, 251] width 332 height 28
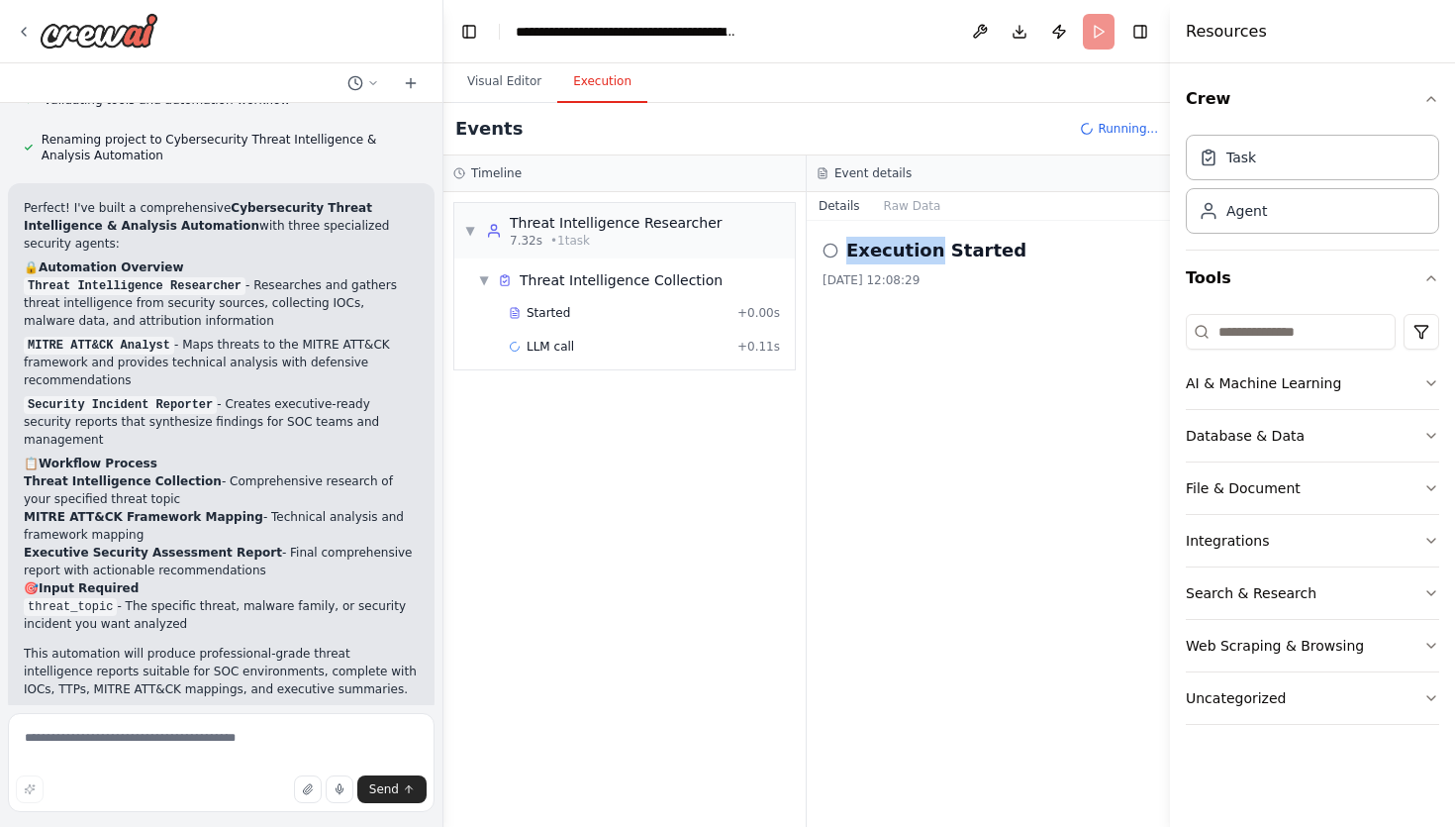
click at [614, 95] on button "Execution" at bounding box center [602, 82] width 90 height 42
click at [472, 229] on span "▼" at bounding box center [470, 231] width 12 height 16
click at [472, 229] on span "▶" at bounding box center [470, 231] width 12 height 16
click at [490, 279] on div "▼ Threat Intelligence Collection" at bounding box center [600, 280] width 245 height 20
click at [490, 279] on div "▶ Threat Intelligence Collection" at bounding box center [600, 280] width 245 height 20
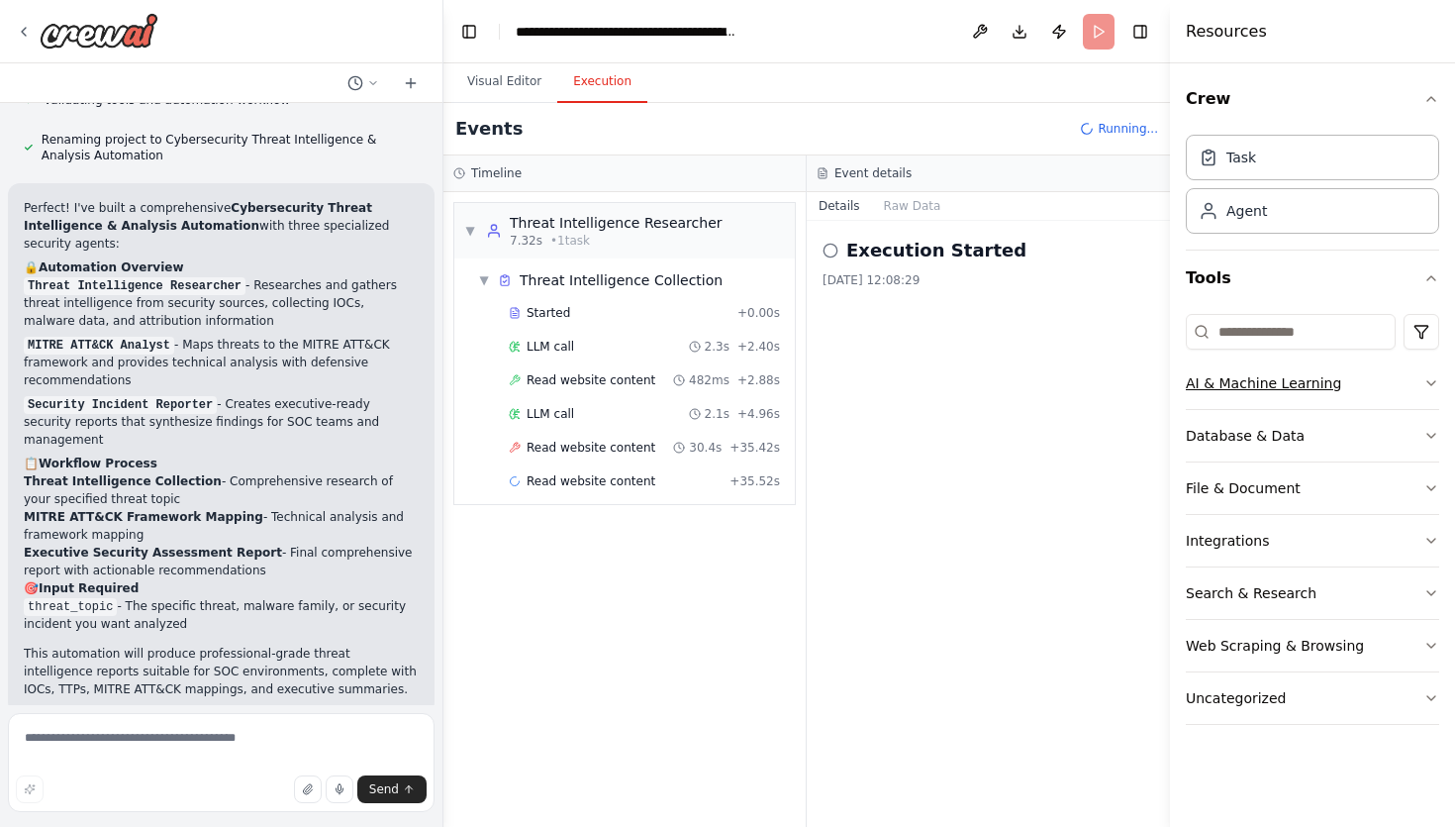
click at [1278, 401] on button "AI & Machine Learning" at bounding box center [1312, 382] width 253 height 51
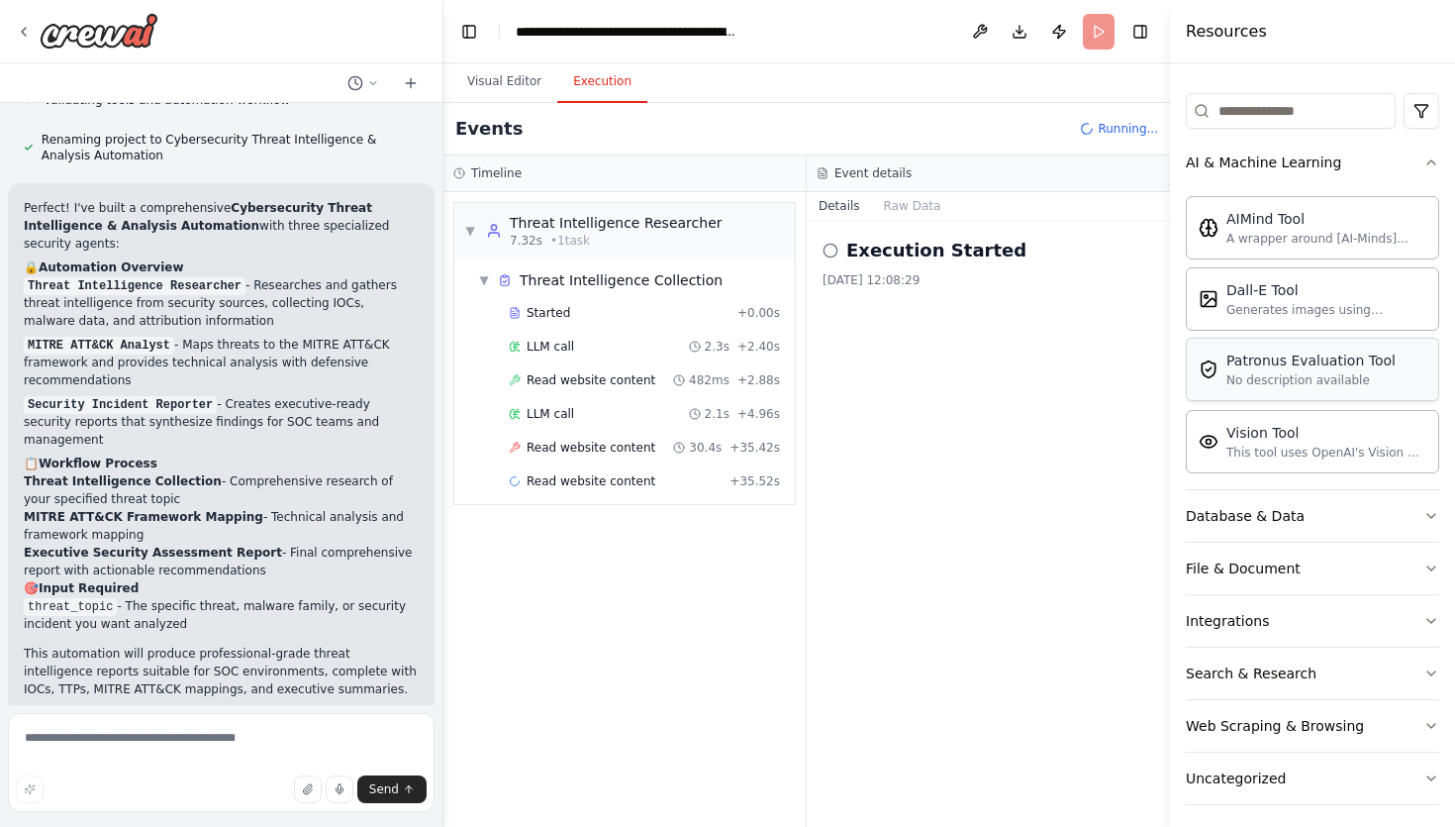
scroll to position [231, 0]
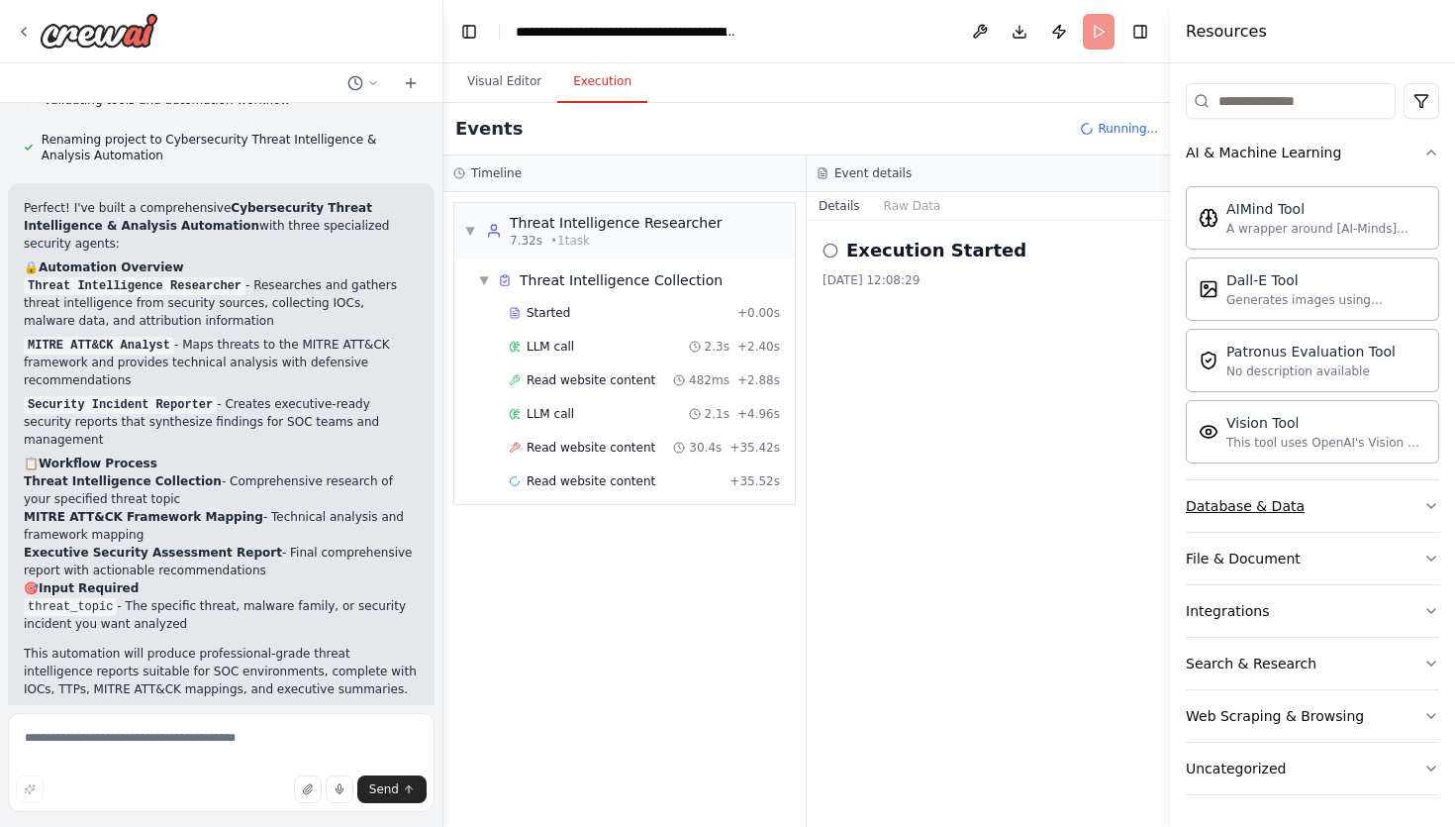
click at [1289, 498] on div "Database & Data" at bounding box center [1245, 506] width 119 height 20
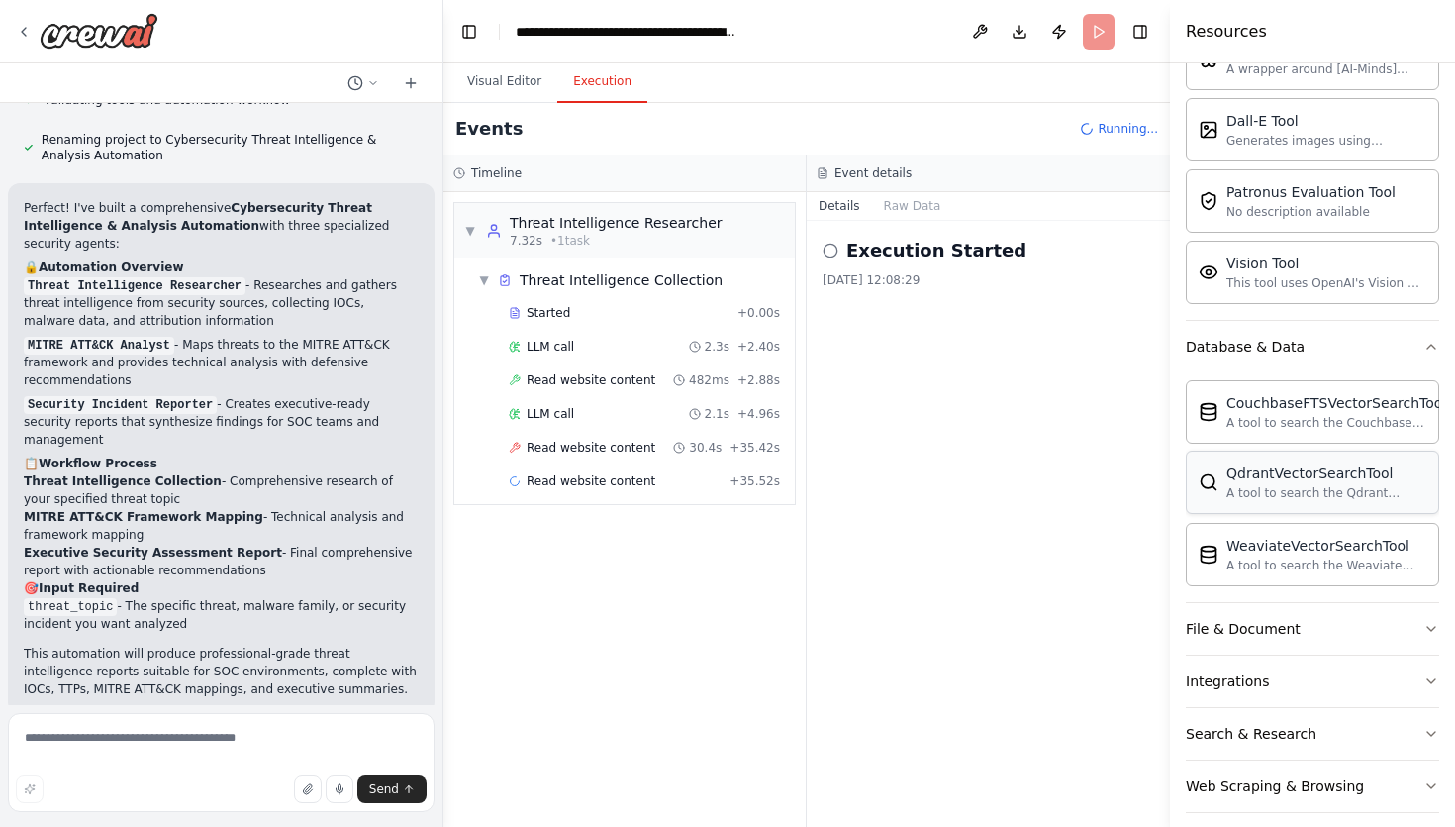
scroll to position [460, 0]
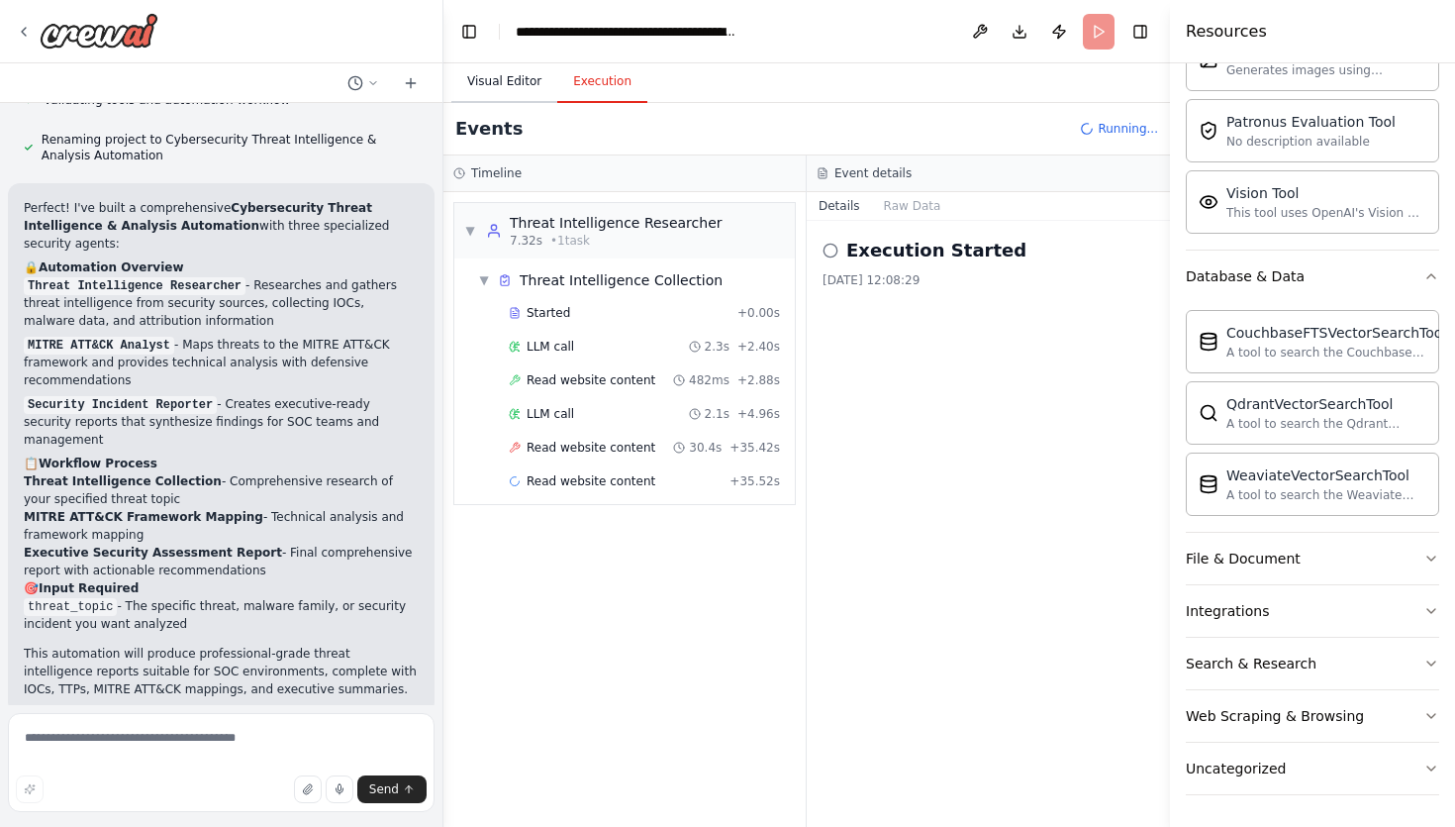
click at [502, 84] on button "Visual Editor" at bounding box center [504, 82] width 106 height 42
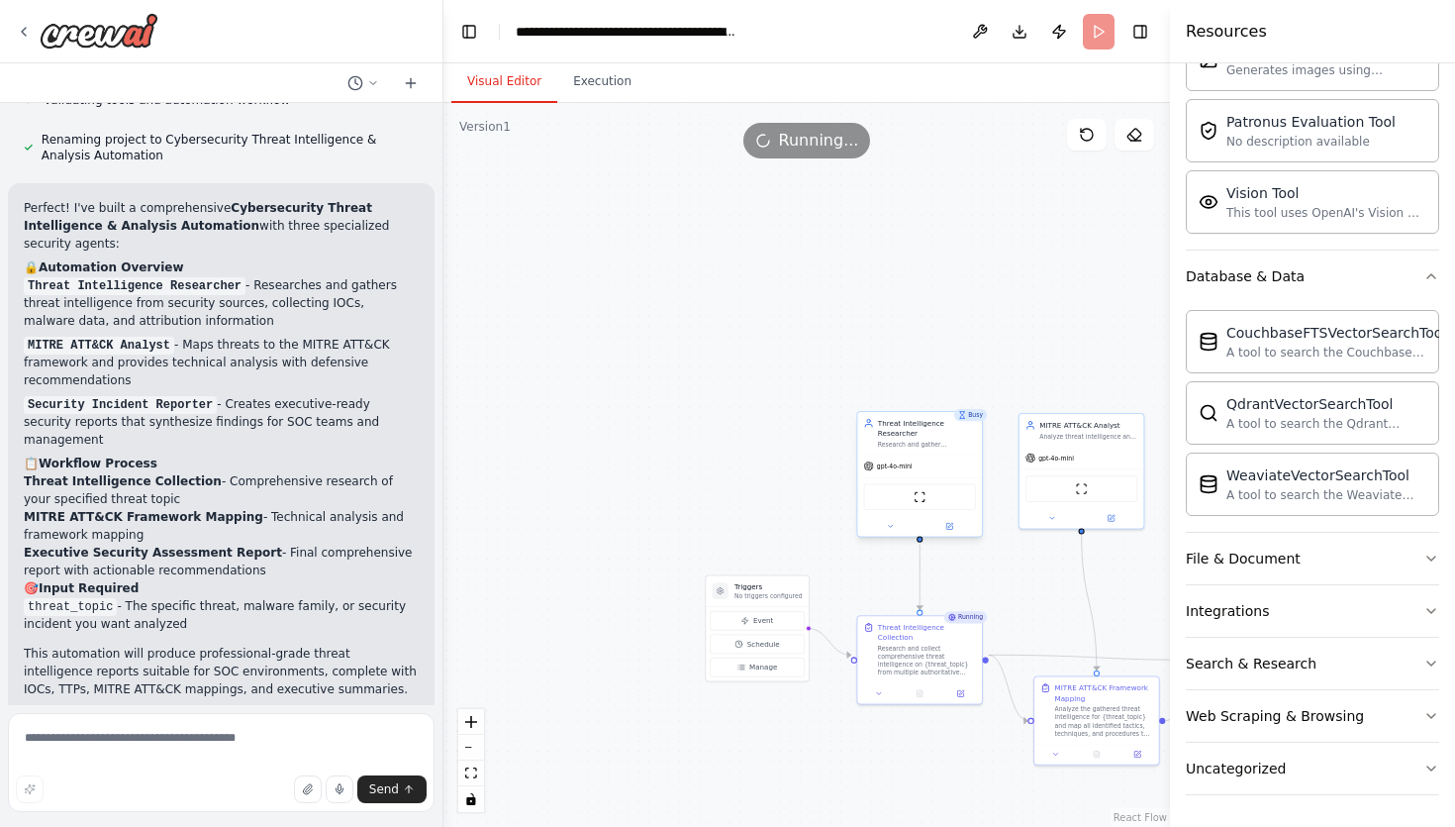
click at [901, 502] on div "ScrapeWebsiteTool" at bounding box center [920, 497] width 112 height 27
click at [973, 423] on div "Threat Intelligence Researcher" at bounding box center [927, 428] width 98 height 20
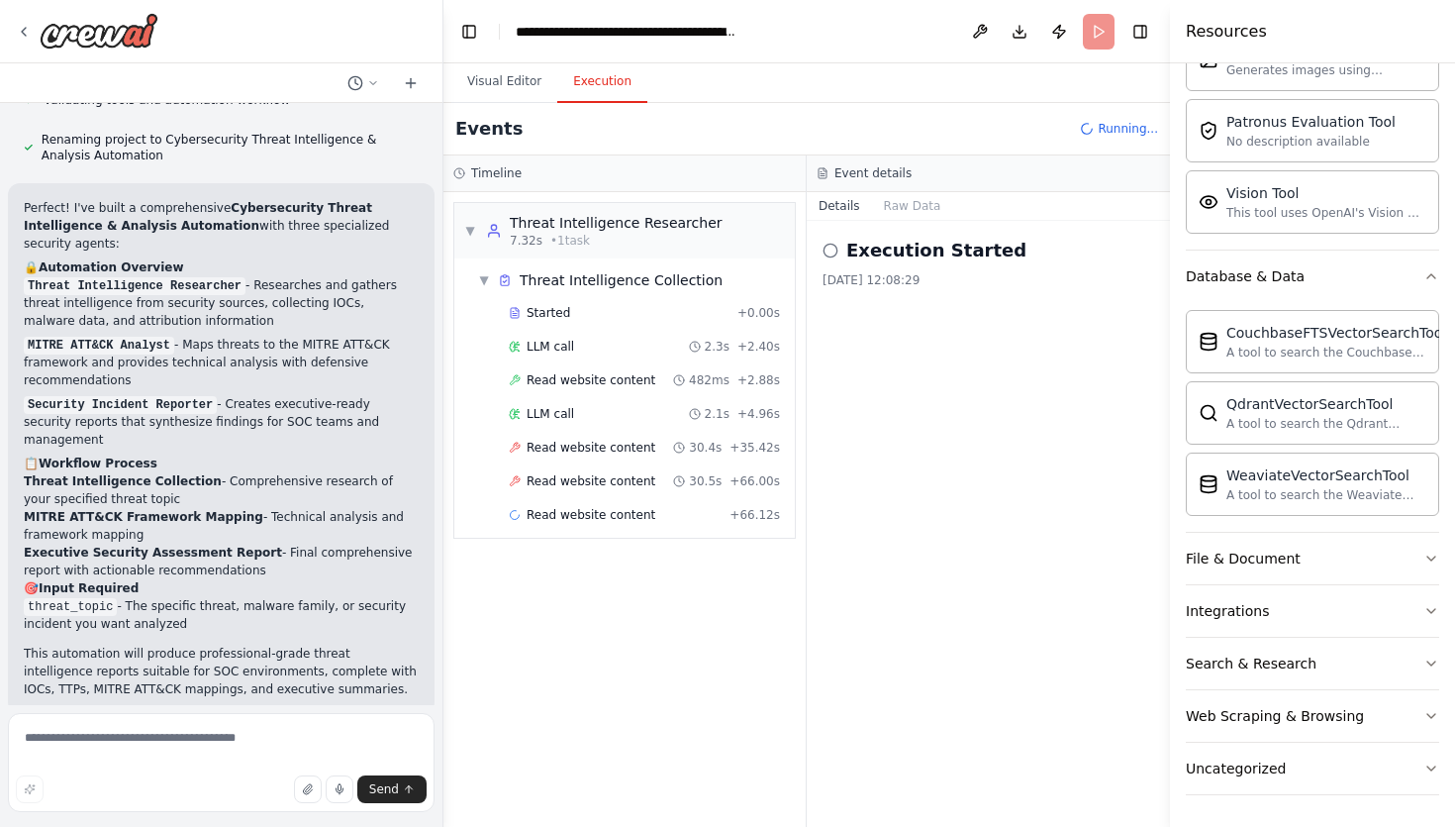
click at [619, 79] on button "Execution" at bounding box center [602, 82] width 90 height 42
click at [467, 235] on span "▼" at bounding box center [470, 231] width 12 height 16
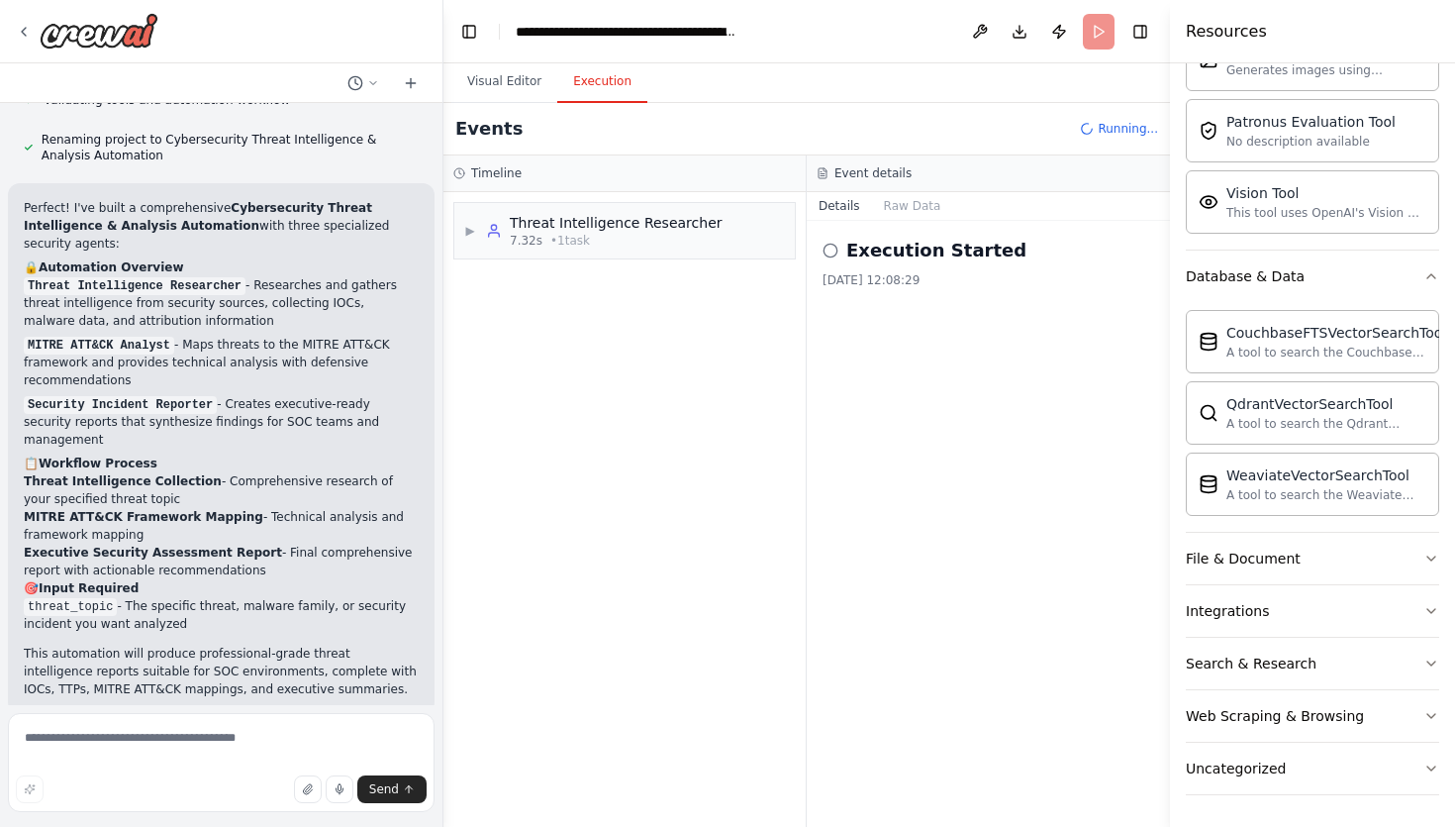
click at [833, 254] on icon at bounding box center [831, 251] width 16 height 16
click at [1089, 35] on header "**********" at bounding box center [807, 31] width 727 height 63
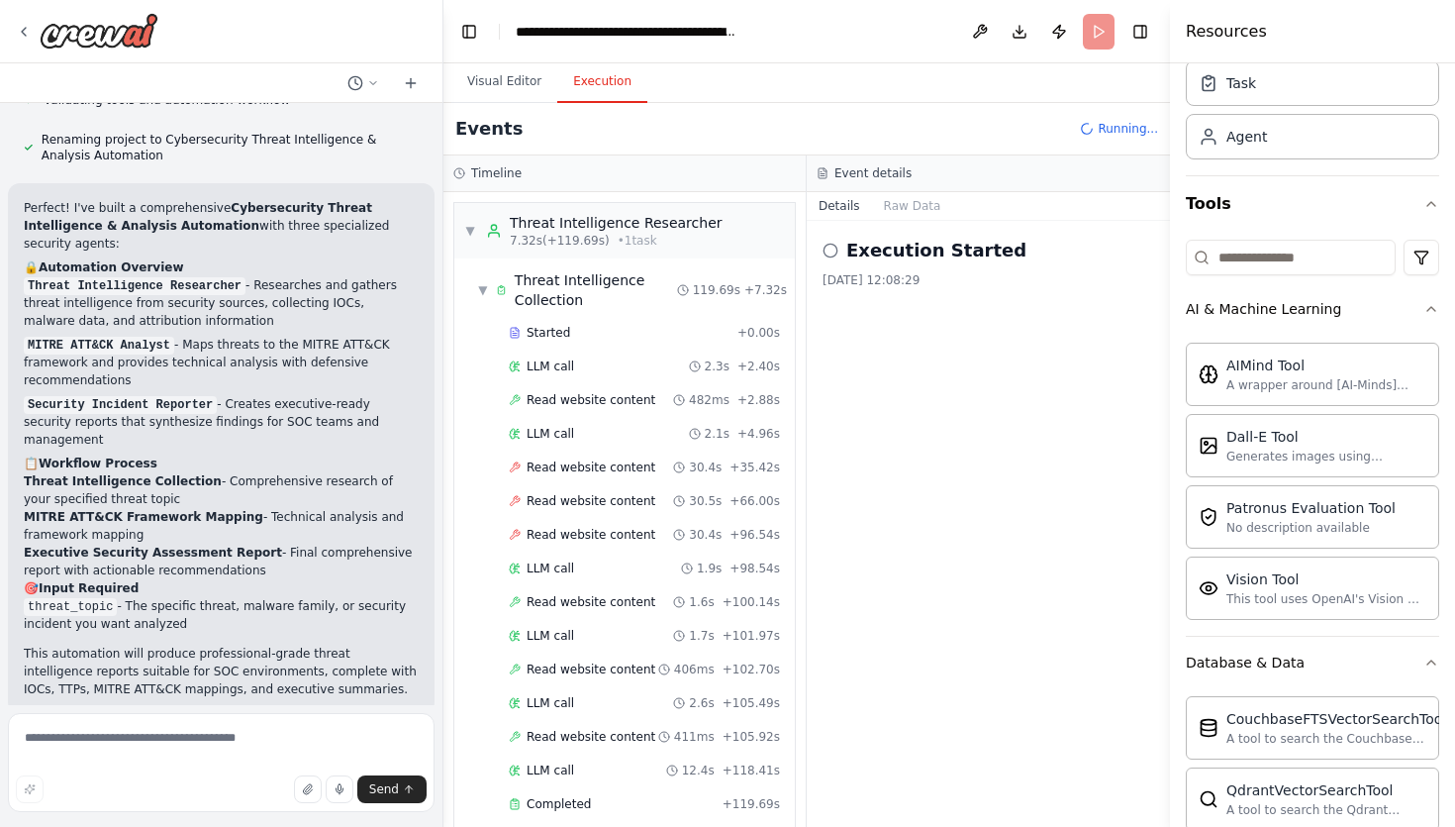
scroll to position [14, 0]
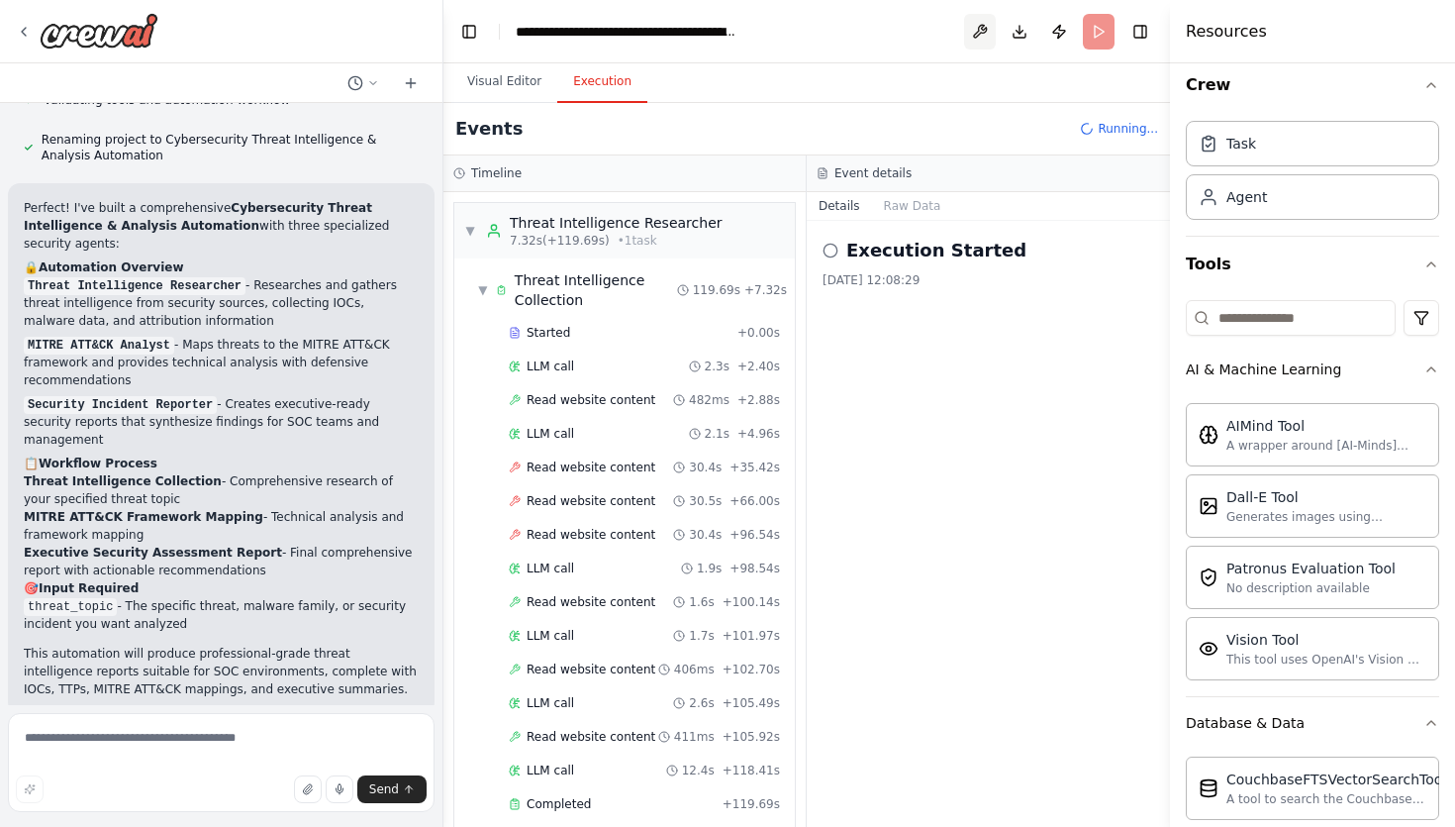
click at [994, 29] on button at bounding box center [980, 32] width 32 height 36
click at [1092, 38] on header "**********" at bounding box center [807, 31] width 727 height 63
click at [1168, 27] on button "Toggle Sidebar" at bounding box center [1170, 413] width 16 height 827
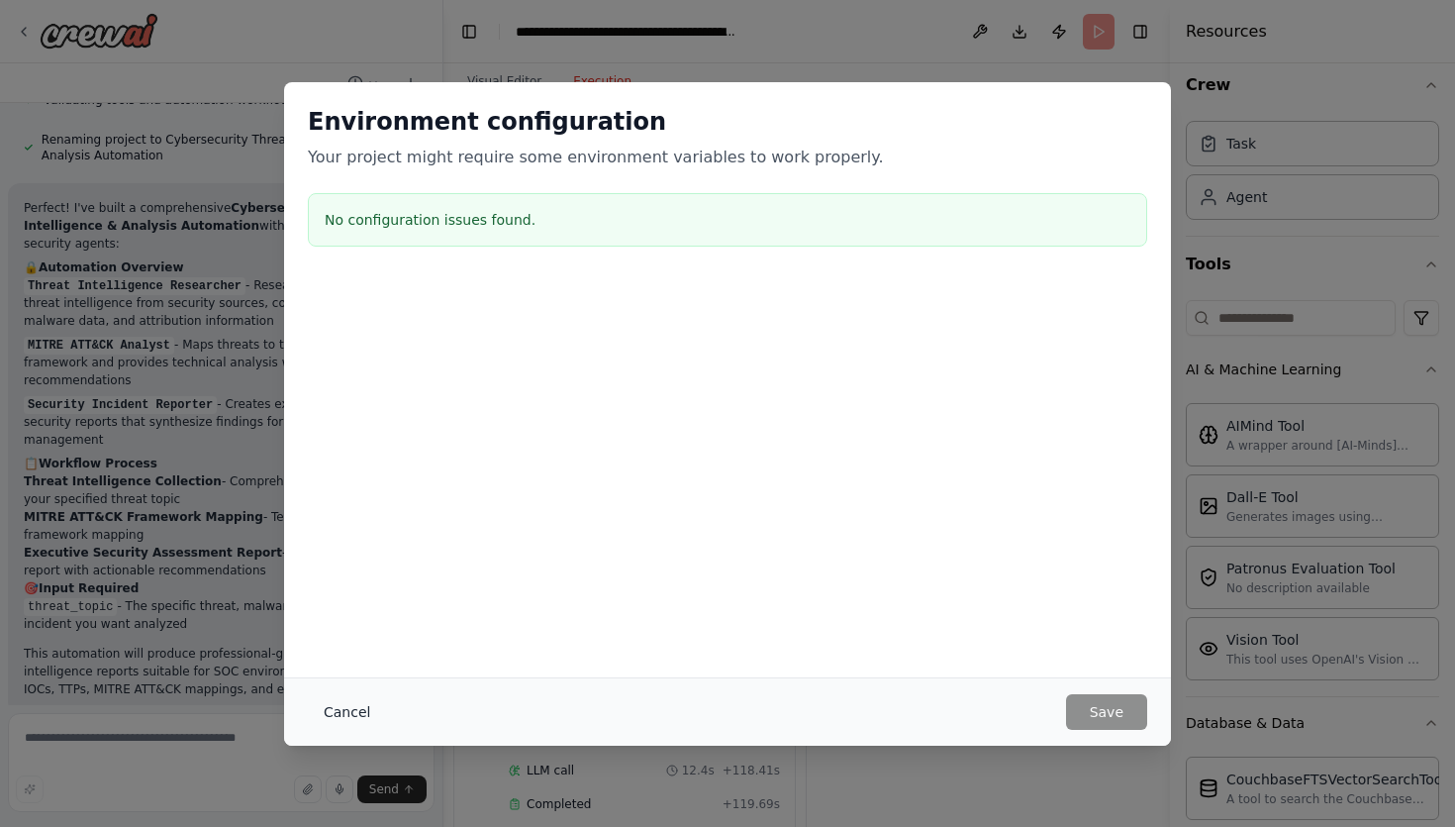
click at [318, 710] on button "Cancel" at bounding box center [347, 712] width 78 height 36
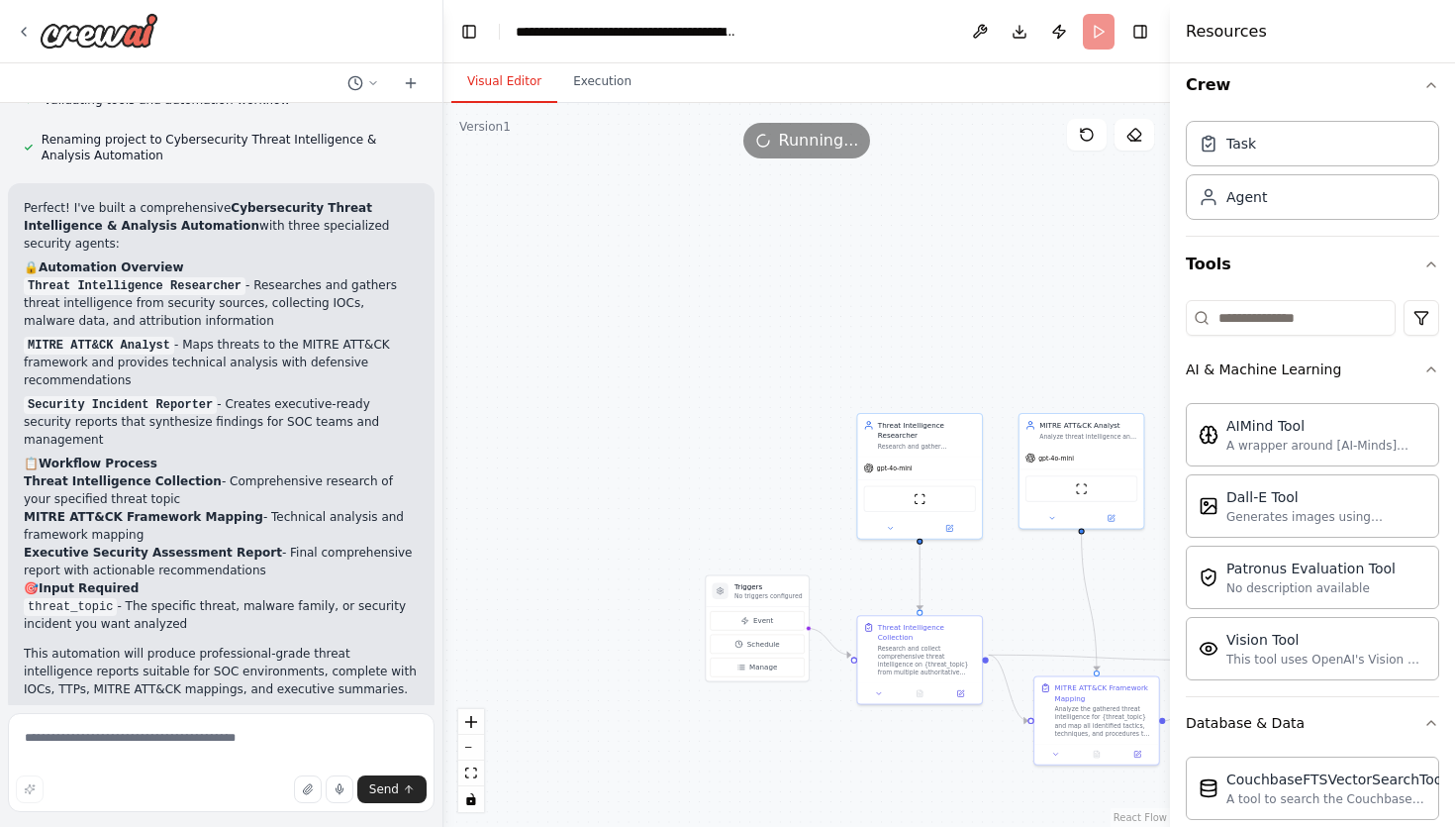
click at [476, 72] on button "Visual Editor" at bounding box center [504, 82] width 106 height 42
click at [779, 156] on div "Running..." at bounding box center [807, 141] width 128 height 36
click at [1127, 138] on icon at bounding box center [1135, 135] width 16 height 16
